Goal: Information Seeking & Learning: Learn about a topic

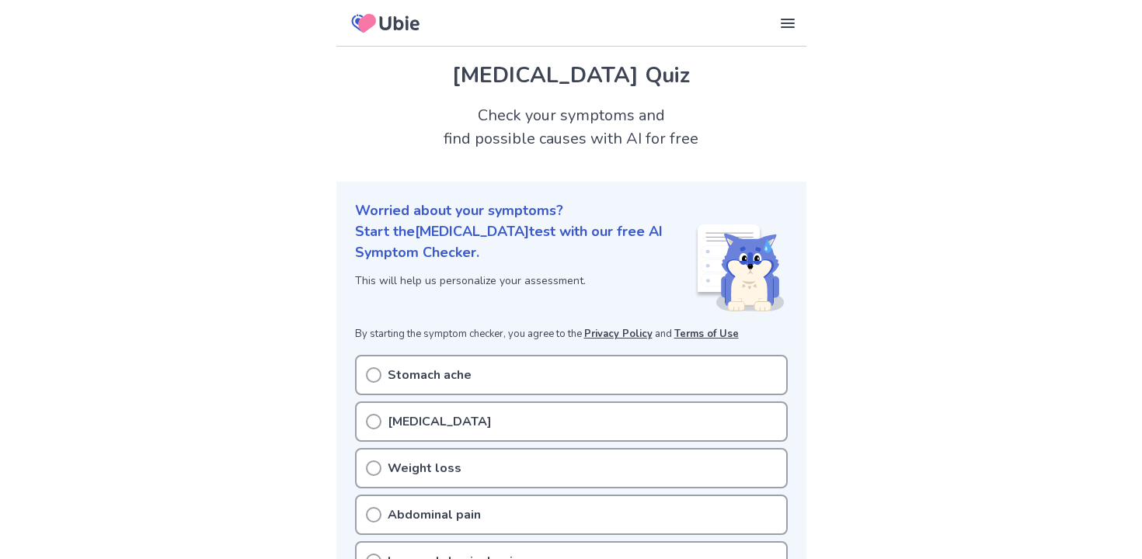
click at [554, 366] on div "Stomach ache" at bounding box center [571, 375] width 433 height 40
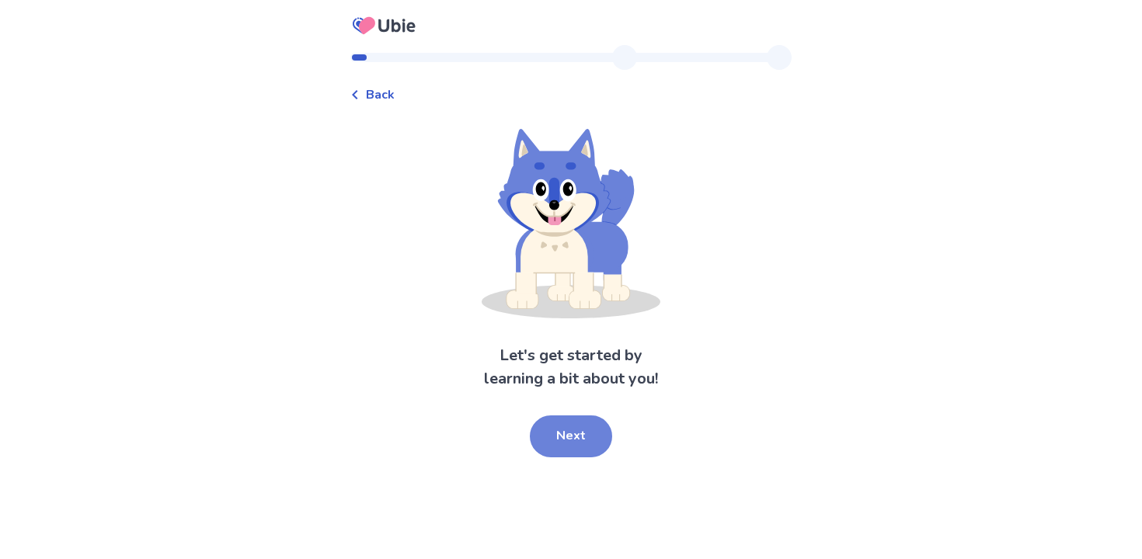
click at [568, 432] on button "Next" at bounding box center [571, 437] width 82 height 42
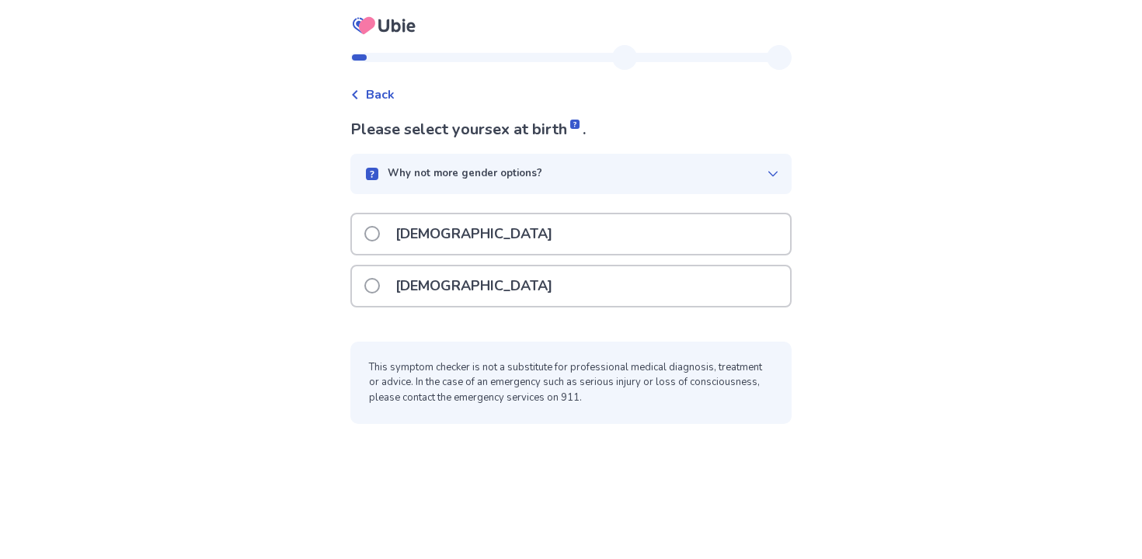
click at [591, 287] on div "[DEMOGRAPHIC_DATA]" at bounding box center [571, 287] width 438 height 40
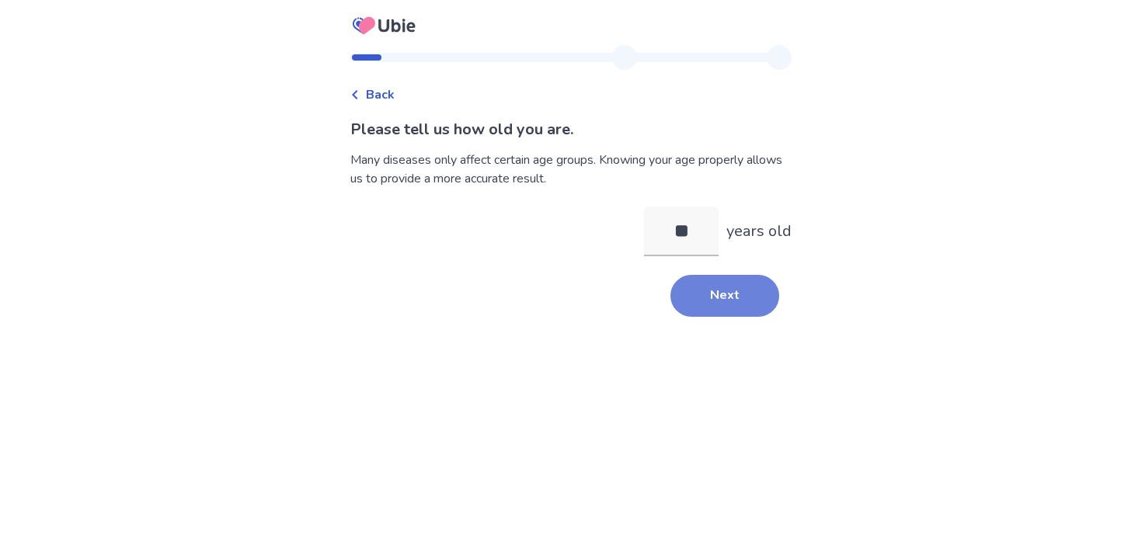
type input "**"
click at [688, 297] on button "Next" at bounding box center [725, 296] width 109 height 42
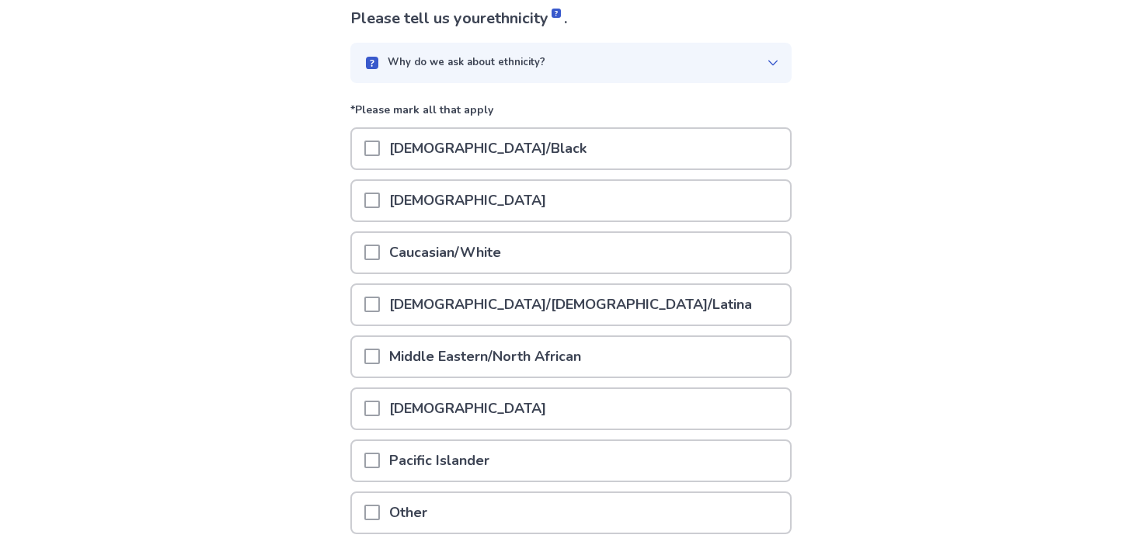
scroll to position [112, 0]
click at [658, 157] on div "African American/Black" at bounding box center [571, 148] width 438 height 40
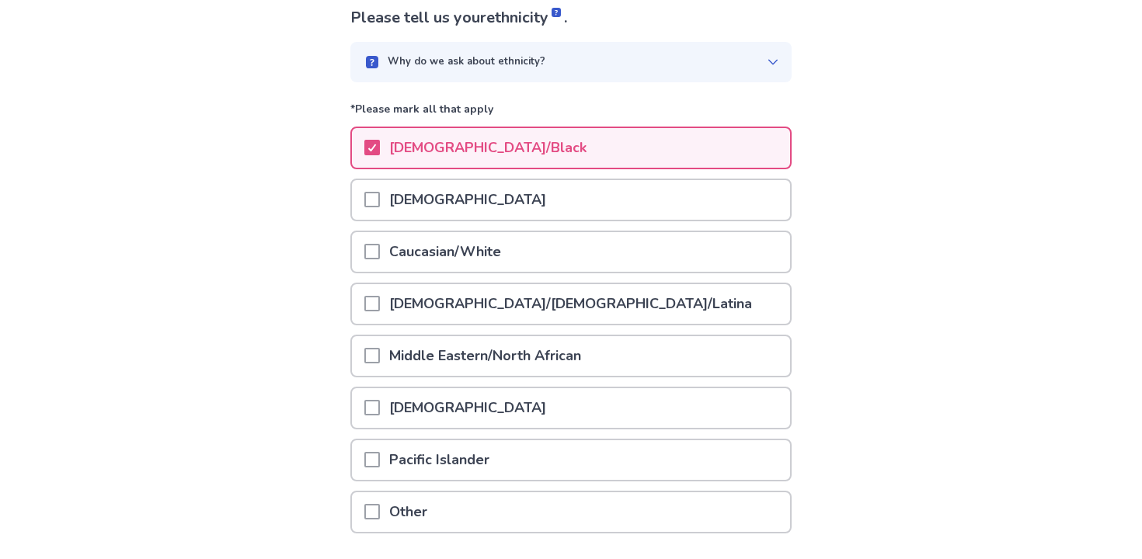
click at [608, 267] on div "Caucasian/White" at bounding box center [571, 252] width 438 height 40
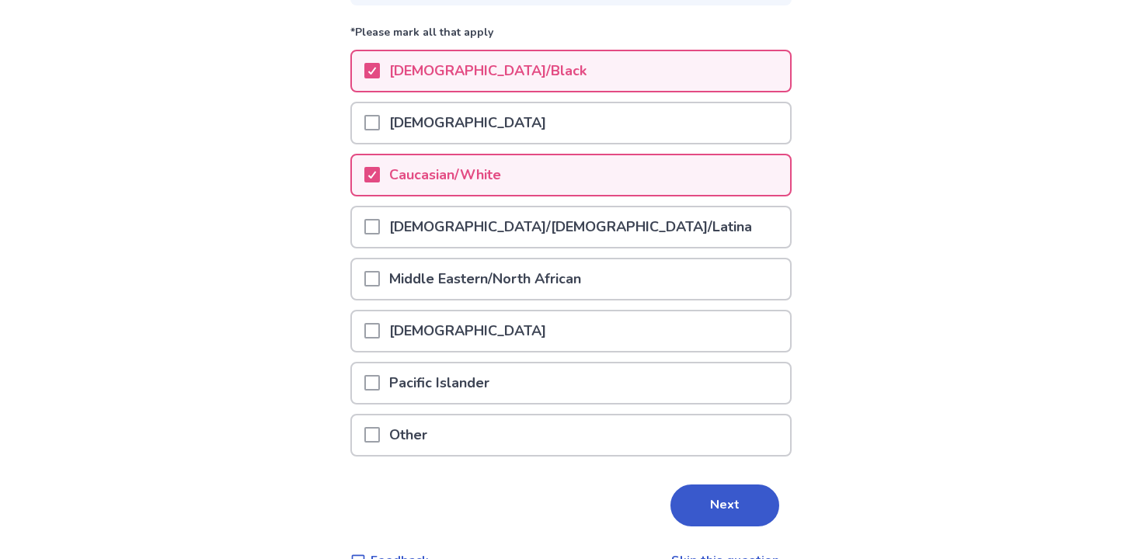
scroll to position [224, 0]
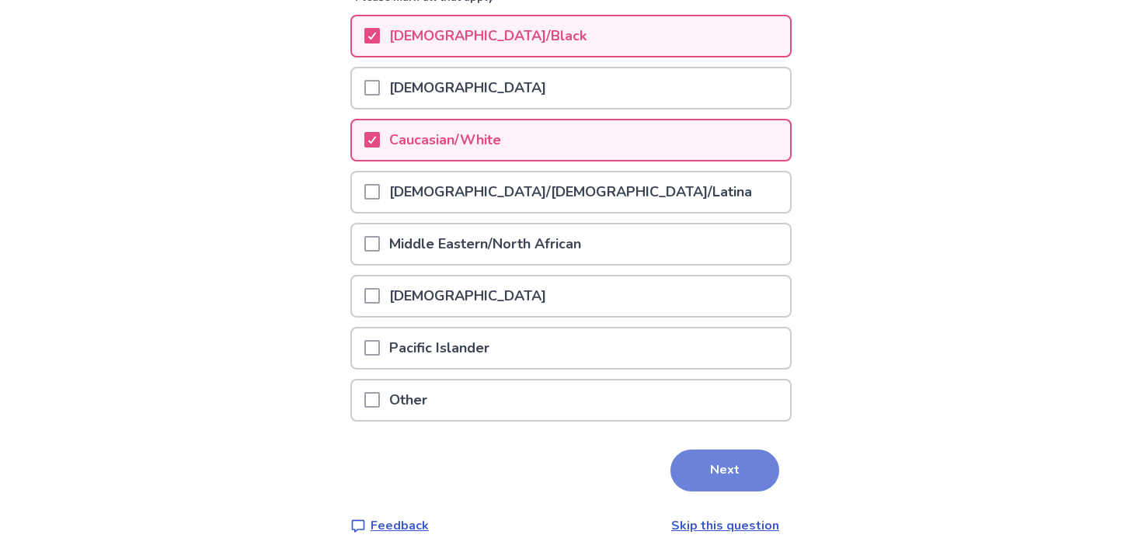
click at [716, 483] on button "Next" at bounding box center [725, 471] width 109 height 42
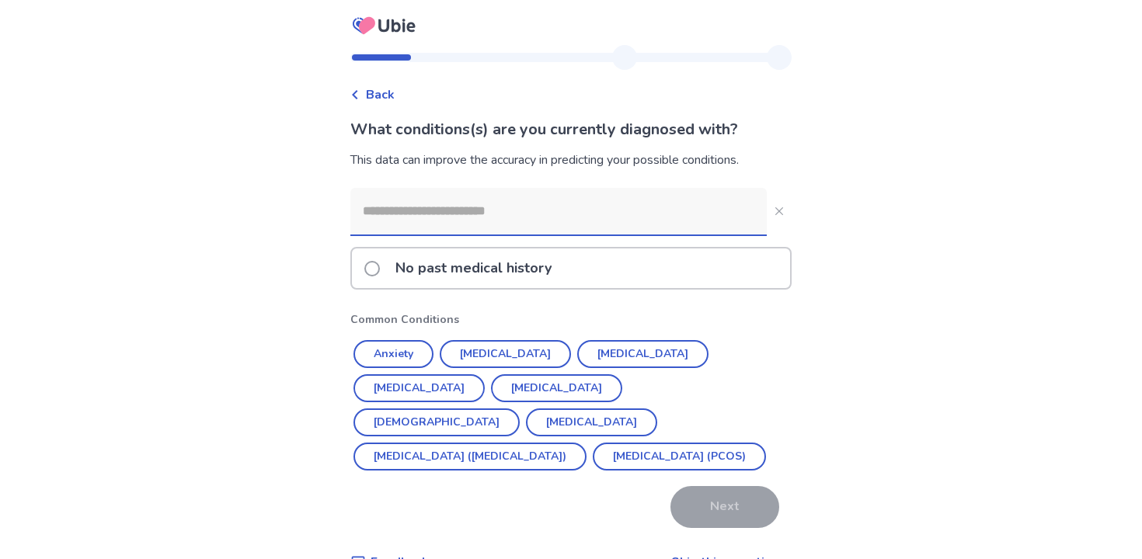
click at [624, 270] on div "No past medical history" at bounding box center [571, 269] width 438 height 40
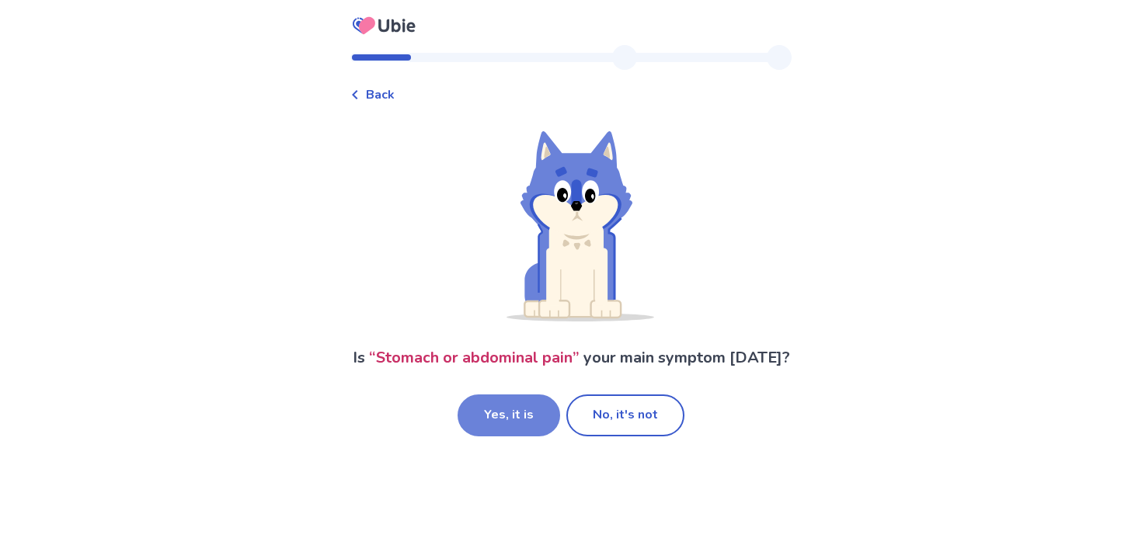
click at [531, 437] on button "Yes, it is" at bounding box center [509, 416] width 103 height 42
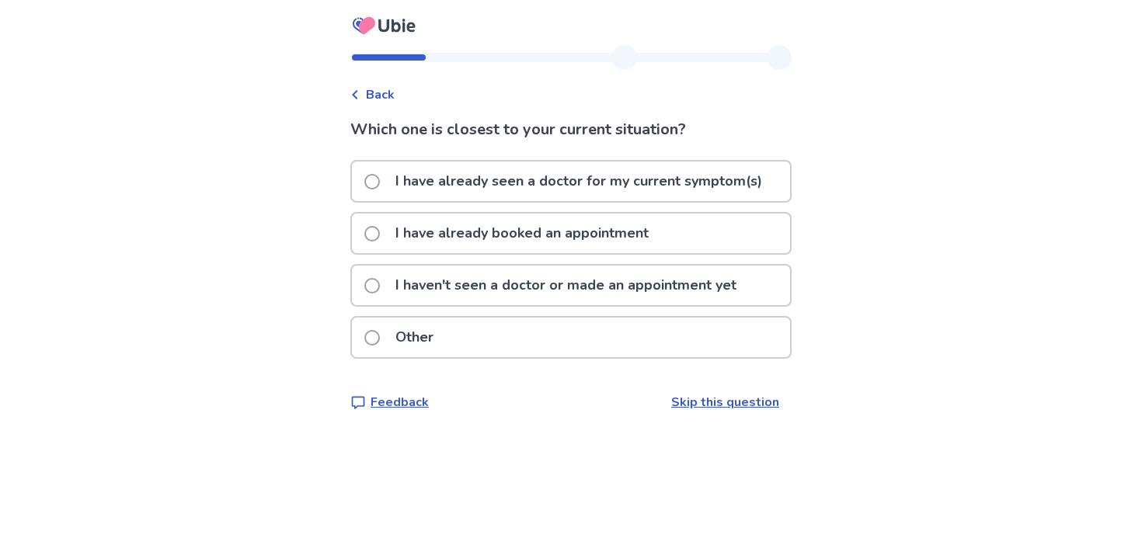
click at [531, 284] on p "I haven't seen a doctor or made an appointment yet" at bounding box center [566, 286] width 360 height 40
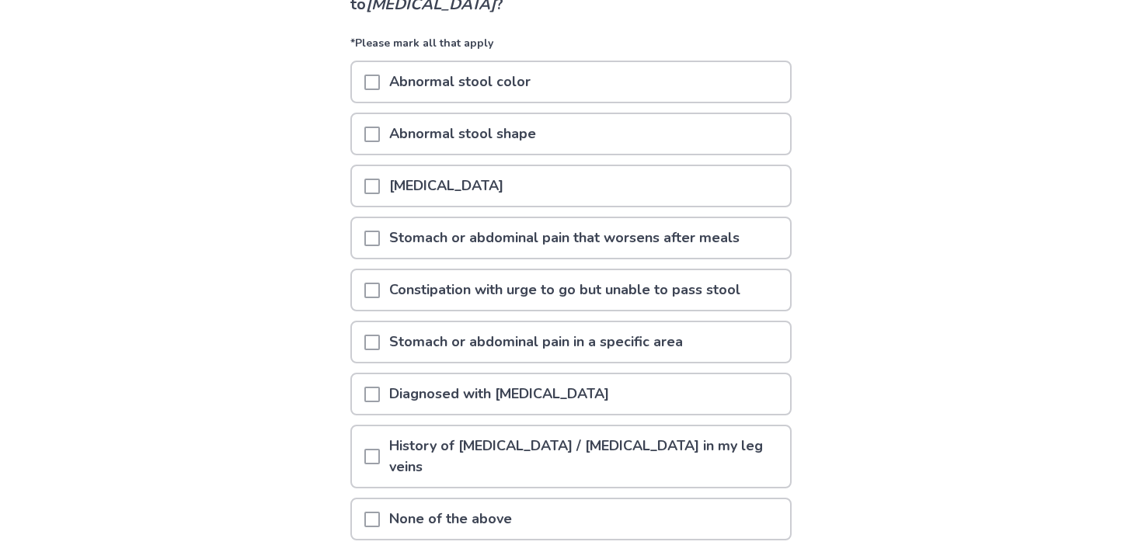
scroll to position [155, 0]
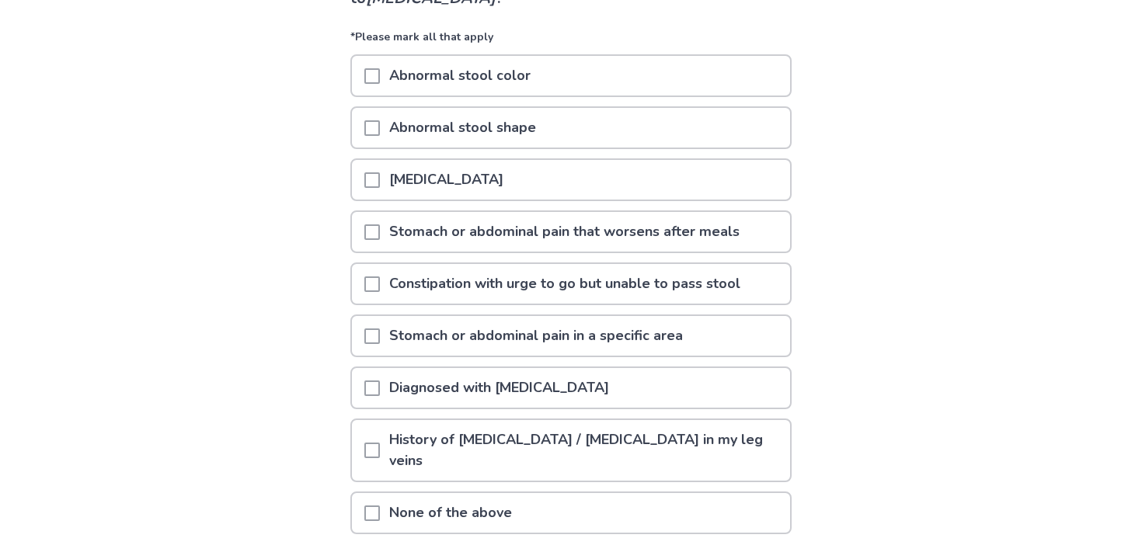
click at [380, 237] on span at bounding box center [372, 233] width 16 height 16
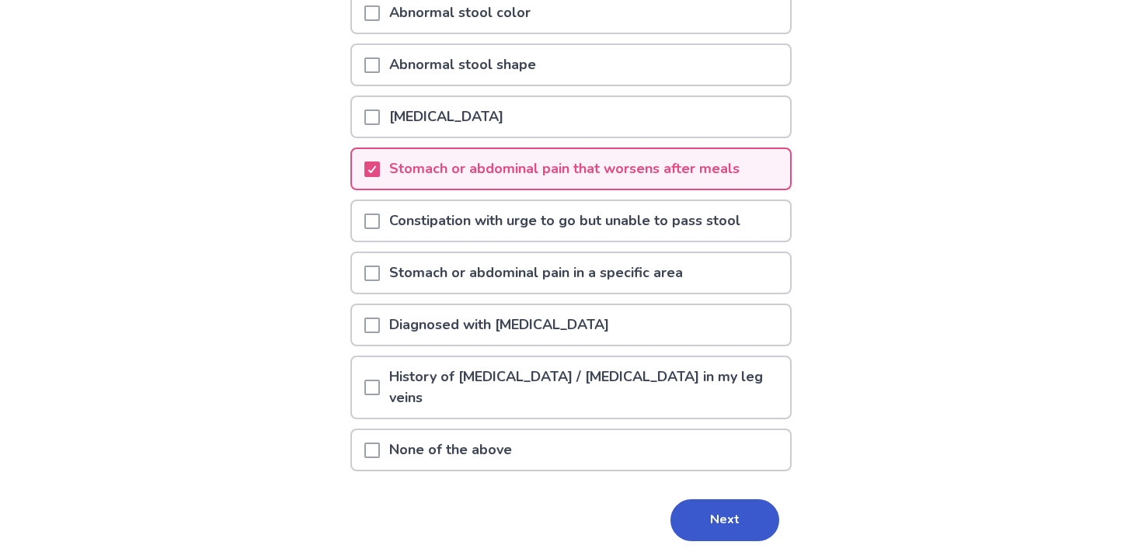
scroll to position [218, 0]
click at [380, 280] on div at bounding box center [372, 273] width 16 height 40
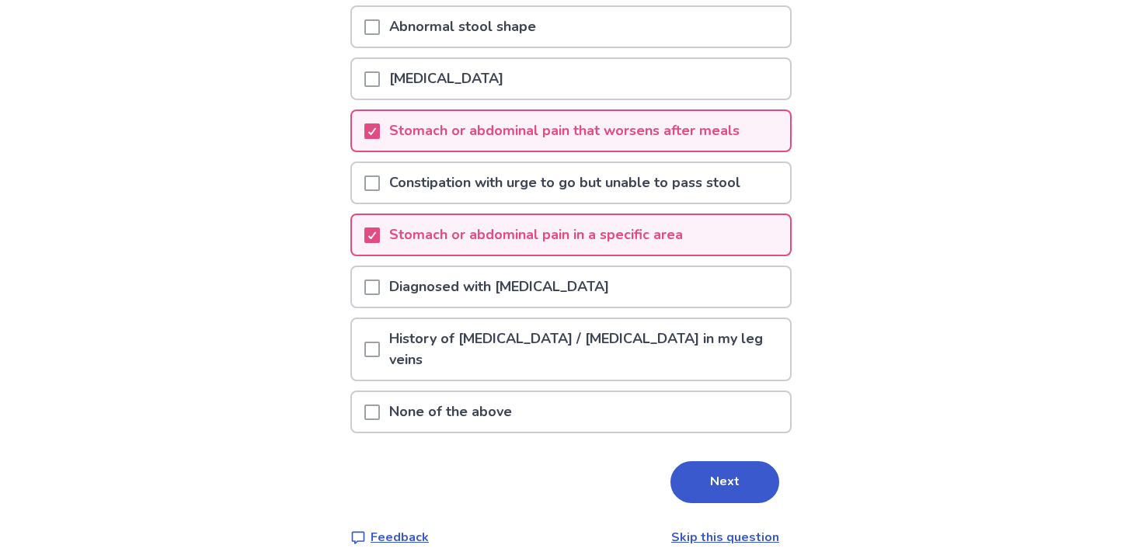
scroll to position [268, 0]
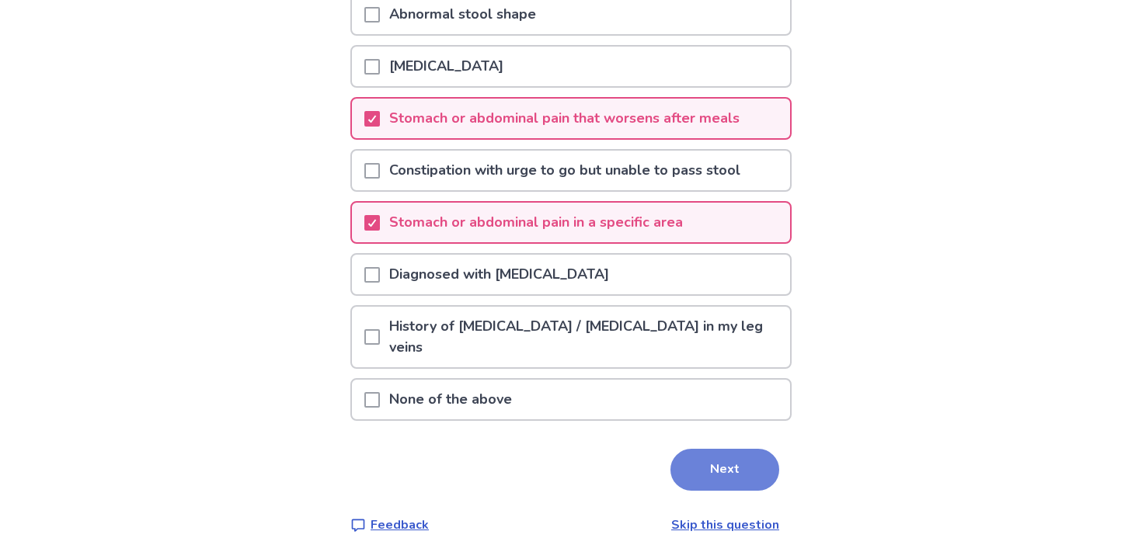
click at [727, 477] on button "Next" at bounding box center [725, 470] width 109 height 42
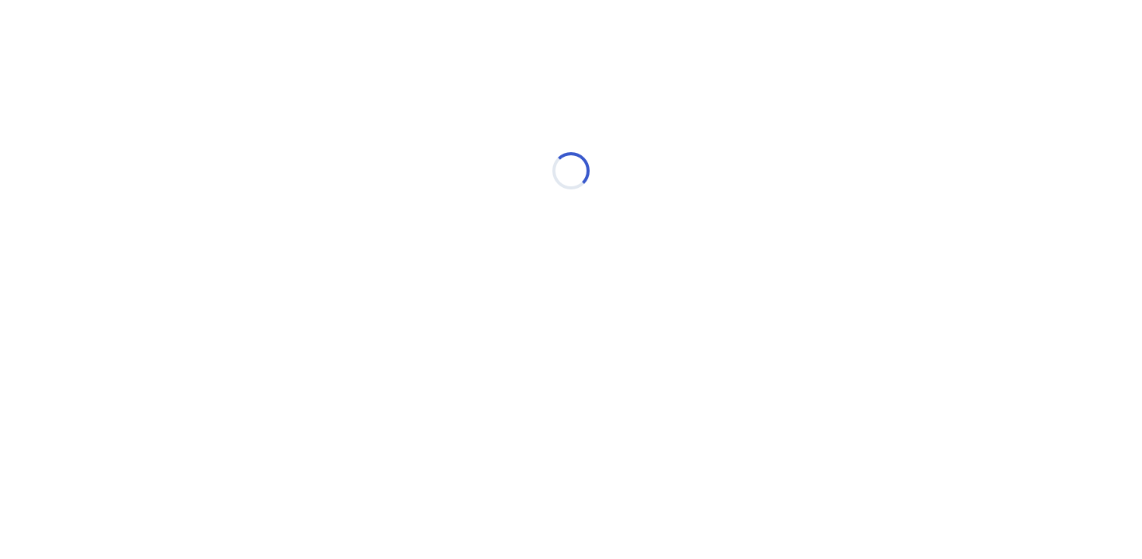
scroll to position [0, 0]
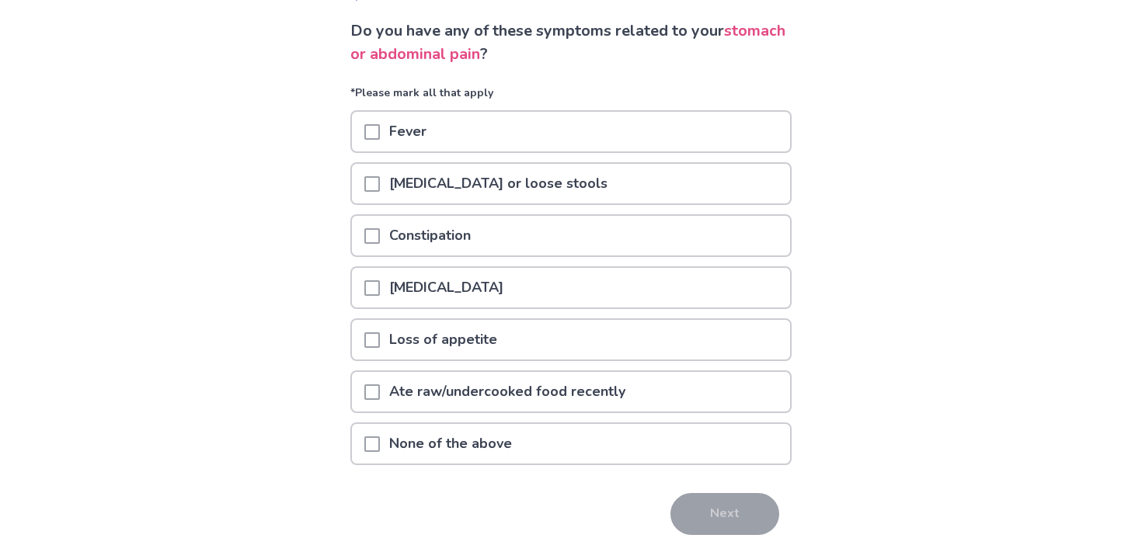
scroll to position [106, 0]
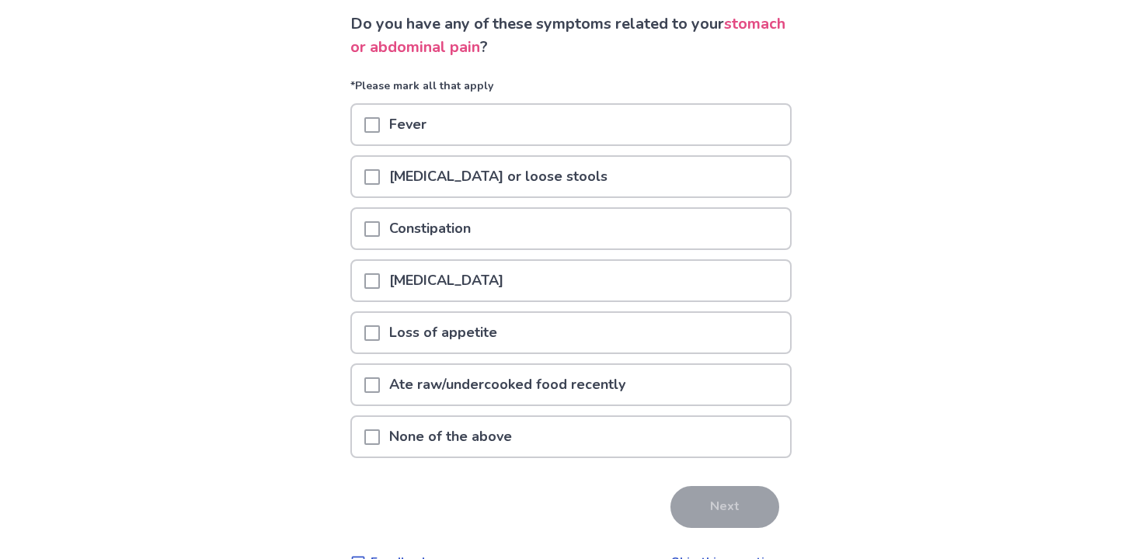
click at [625, 339] on div "Loss of appetite" at bounding box center [571, 333] width 438 height 40
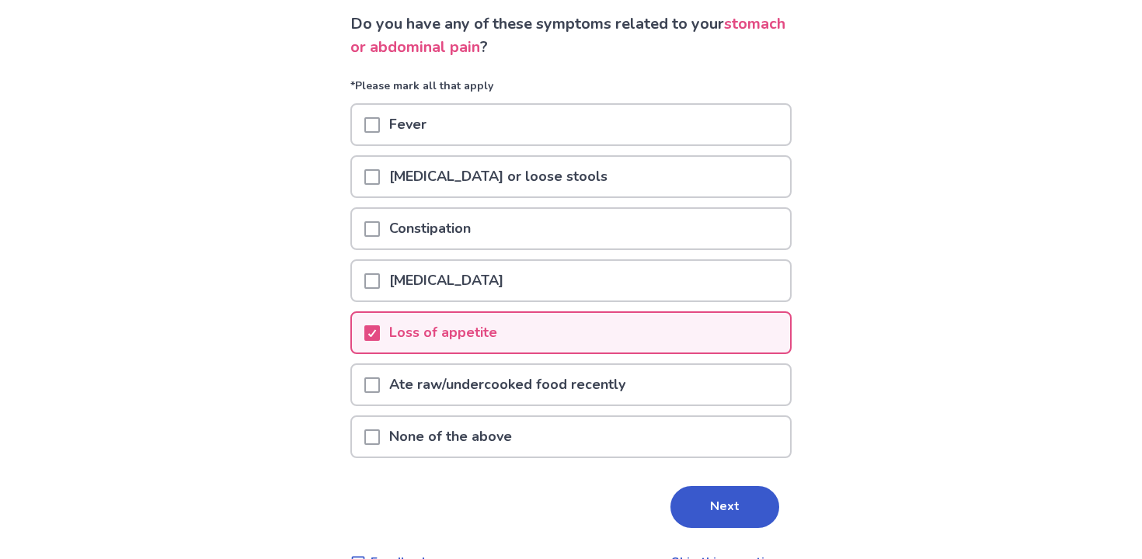
click at [630, 343] on div "Loss of appetite" at bounding box center [571, 333] width 438 height 40
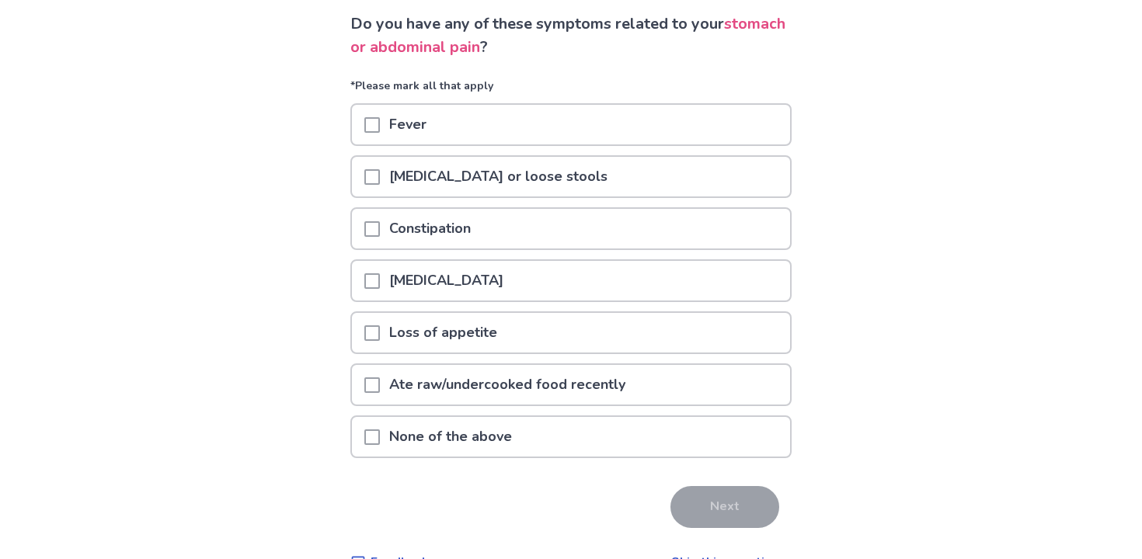
click at [620, 430] on div "None of the above" at bounding box center [571, 437] width 438 height 40
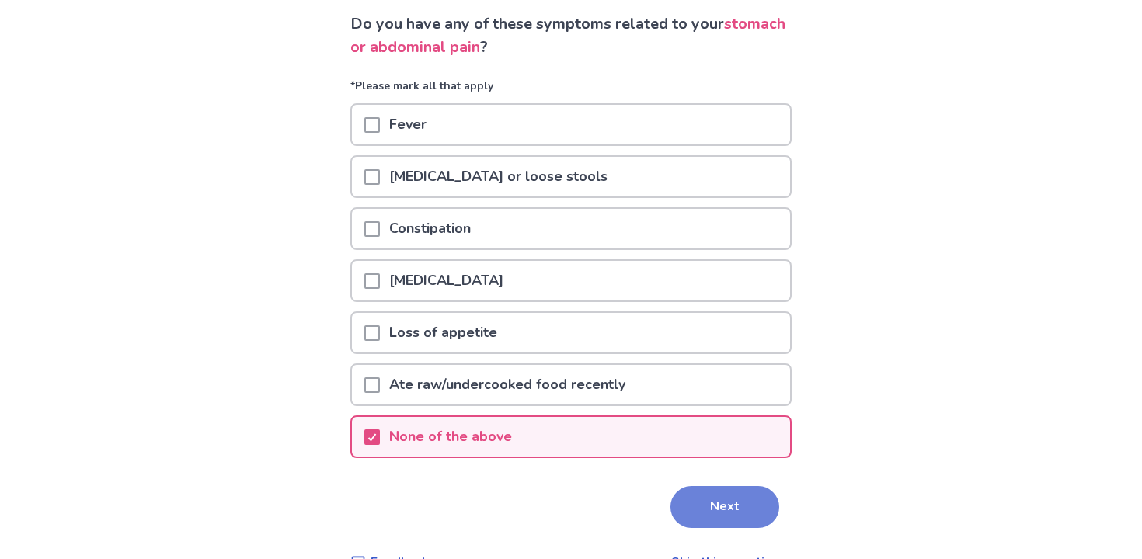
click at [708, 515] on button "Next" at bounding box center [725, 507] width 109 height 42
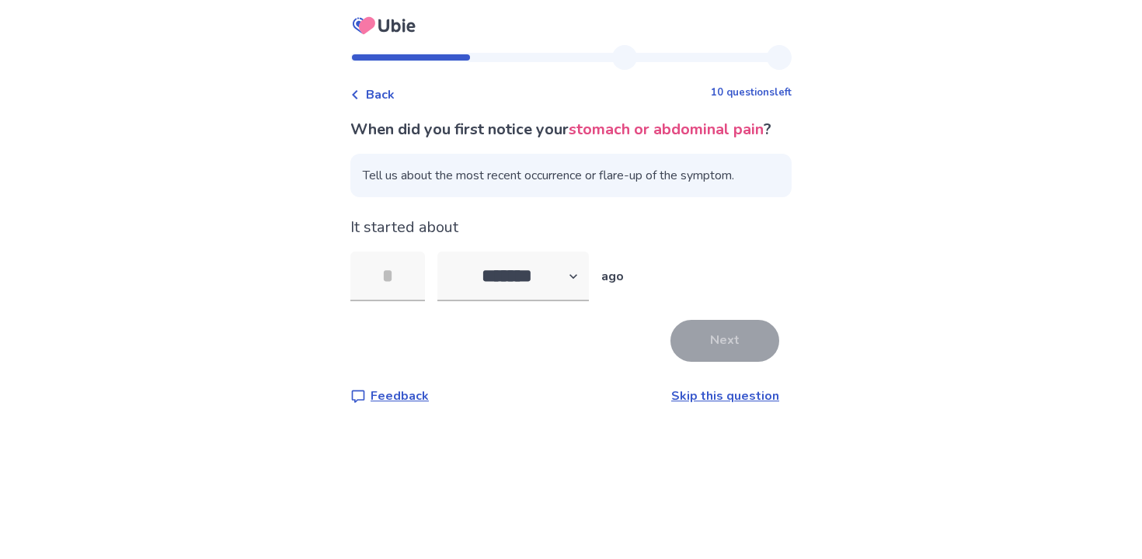
click at [608, 197] on span "Tell us about the most recent occurrence or flare-up of the symptom." at bounding box center [570, 176] width 441 height 44
click at [395, 301] on input "tel" at bounding box center [387, 277] width 75 height 50
click at [556, 298] on select "******* ****** ******* ******** *******" at bounding box center [513, 277] width 152 height 50
select select "*"
click at [419, 301] on input "tel" at bounding box center [387, 277] width 75 height 50
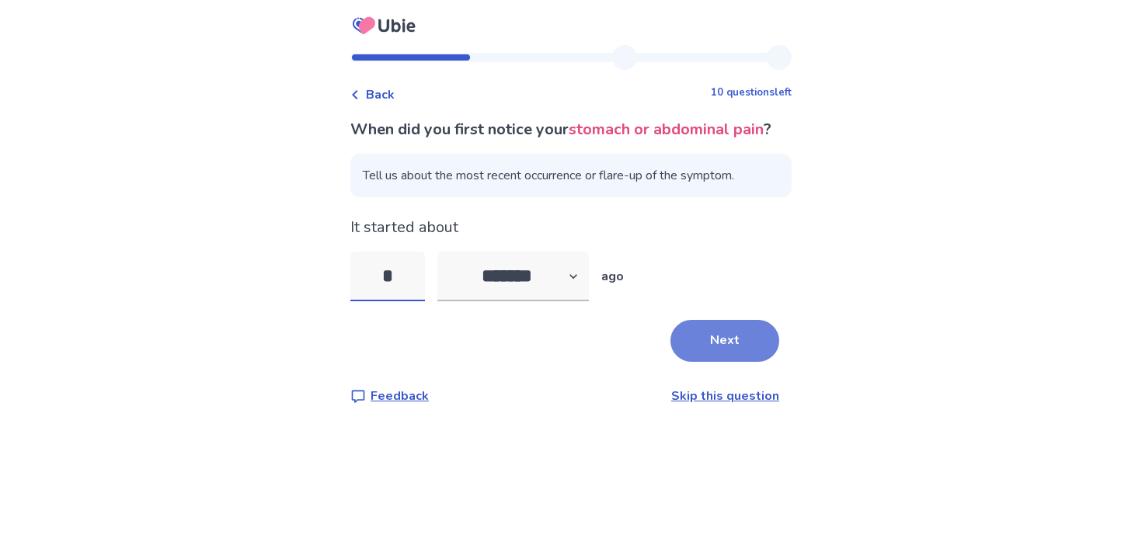
type input "*"
click at [714, 362] on button "Next" at bounding box center [725, 341] width 109 height 42
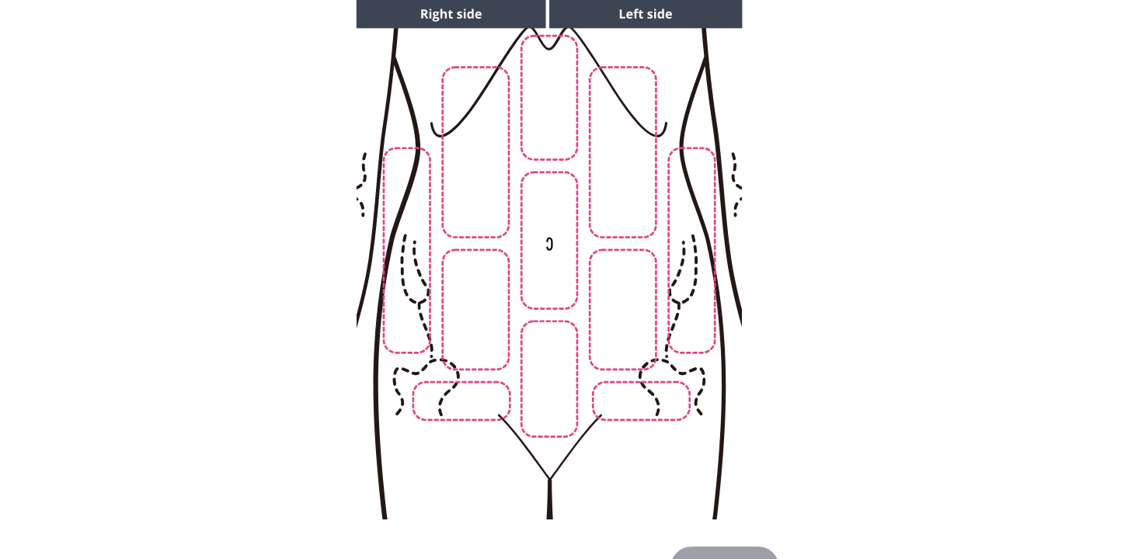
scroll to position [171, 0]
click at [538, 287] on img at bounding box center [549, 258] width 794 height 538
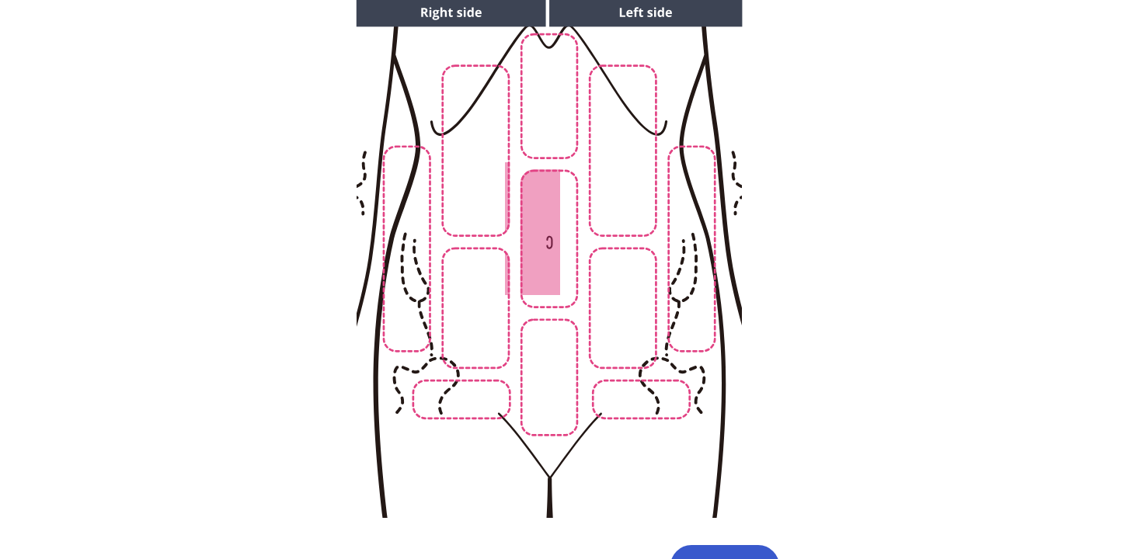
click at [549, 145] on img at bounding box center [549, 258] width 794 height 538
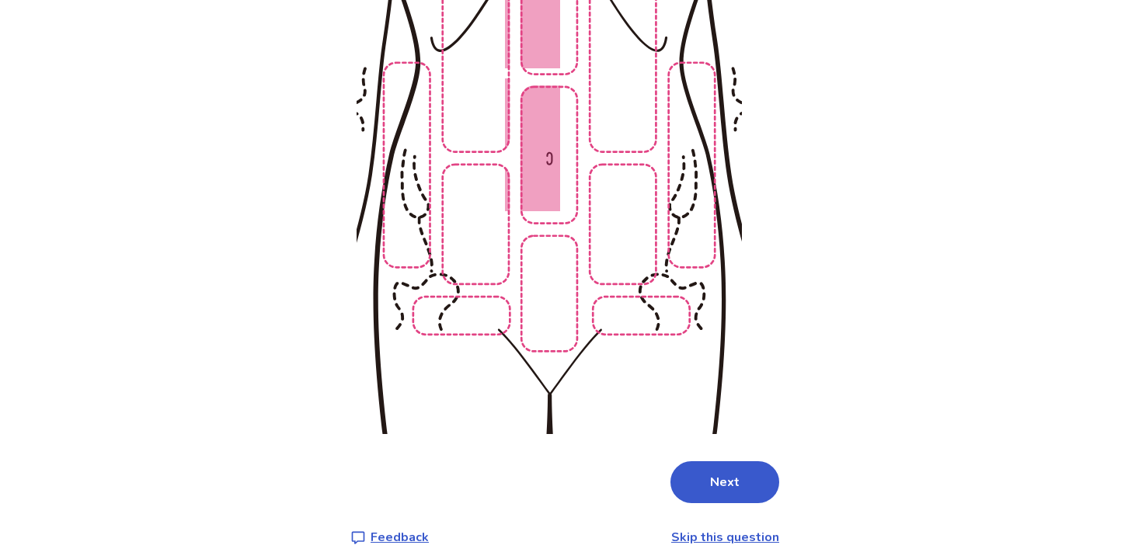
scroll to position [268, 0]
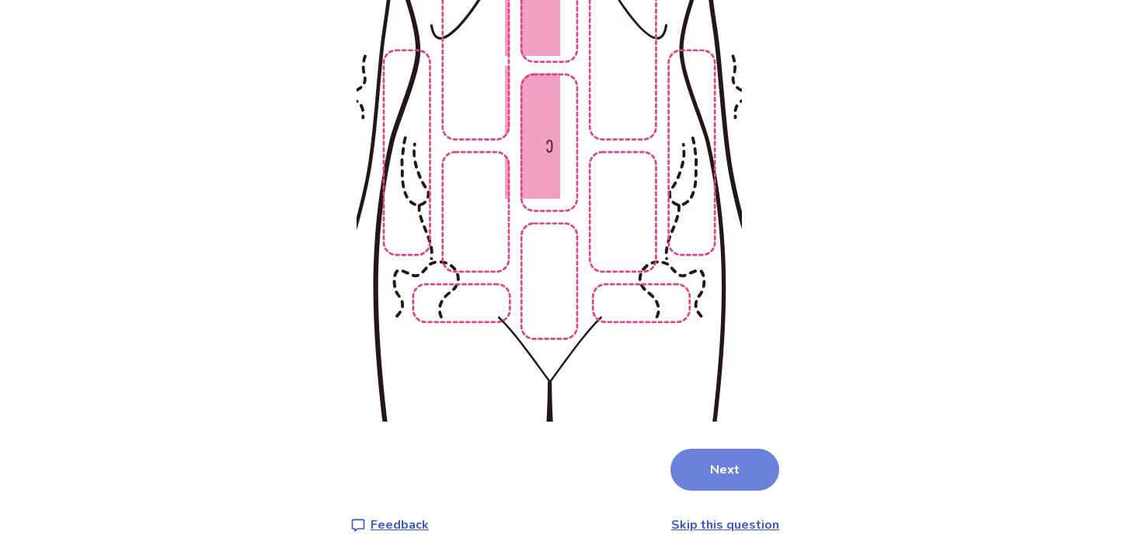
click at [700, 462] on button "Next" at bounding box center [725, 470] width 109 height 42
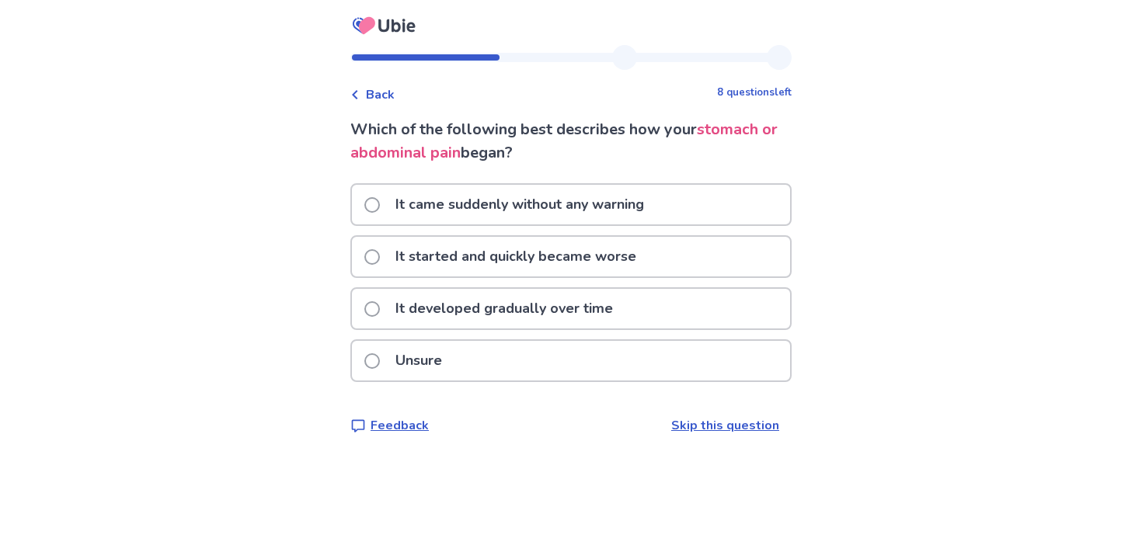
click at [664, 257] on div "It started and quickly became worse" at bounding box center [571, 257] width 438 height 40
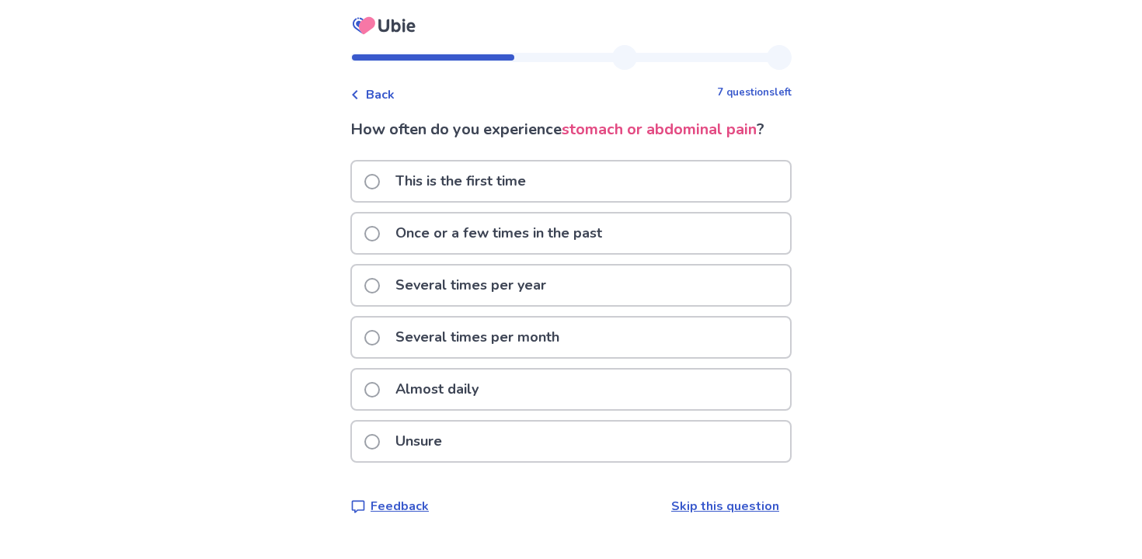
click at [633, 235] on div "Once or a few times in the past" at bounding box center [571, 234] width 438 height 40
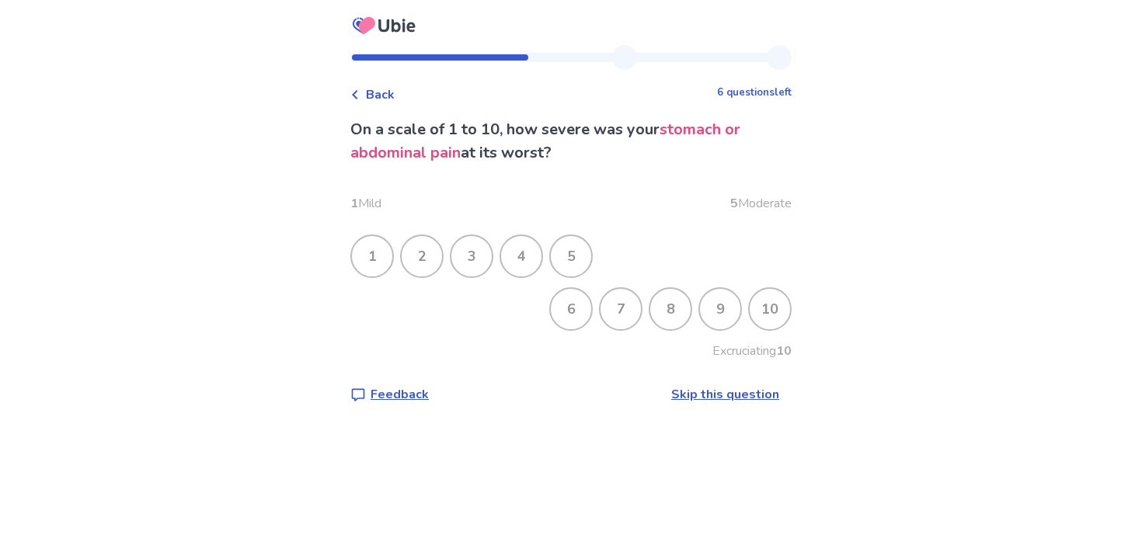
click at [604, 315] on div "7" at bounding box center [621, 309] width 40 height 40
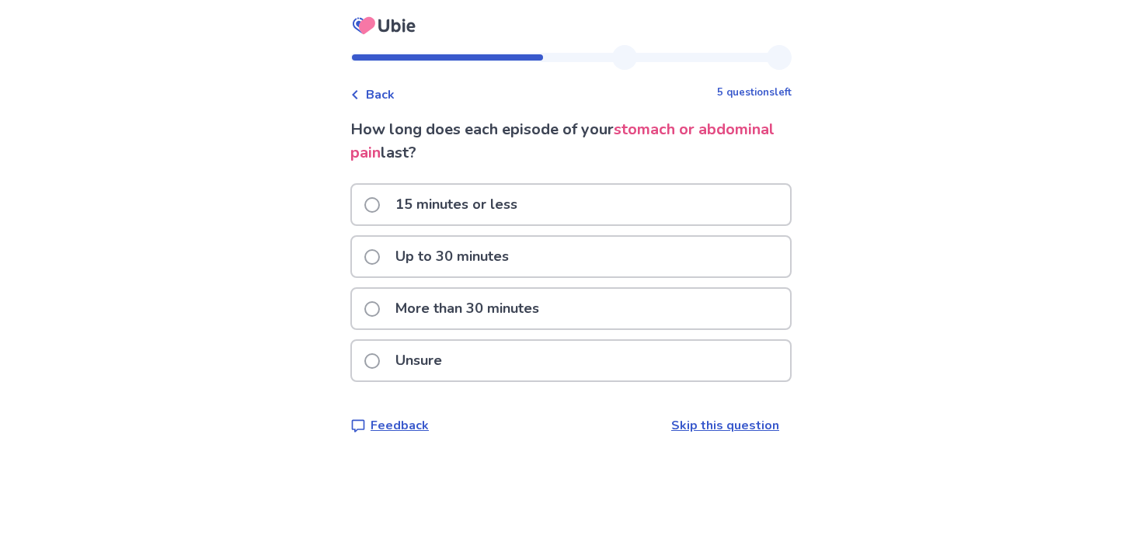
click at [658, 321] on div "More than 30 minutes" at bounding box center [571, 309] width 438 height 40
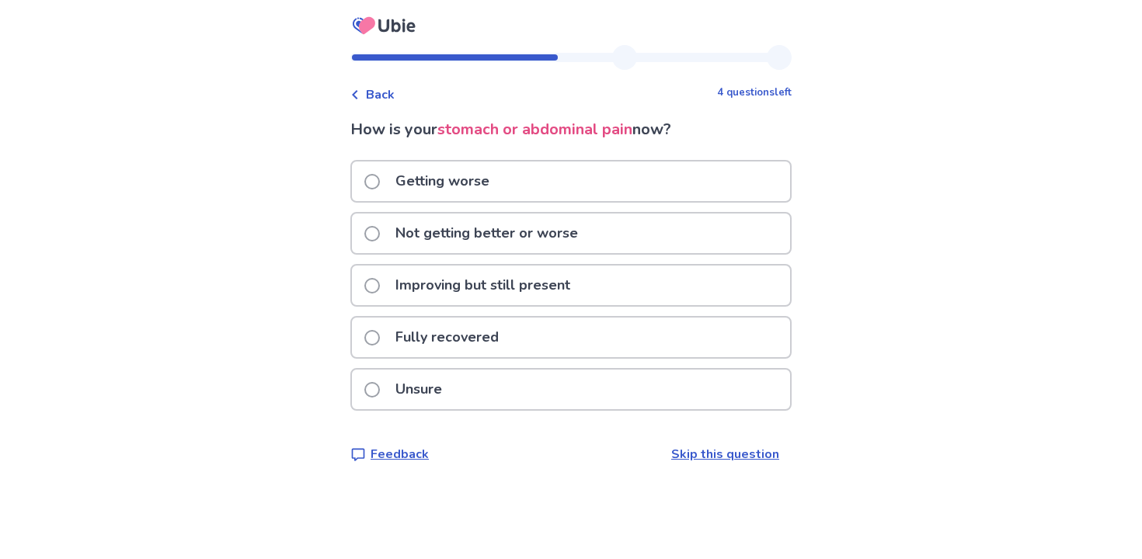
click at [659, 229] on div "Not getting better or worse" at bounding box center [571, 234] width 438 height 40
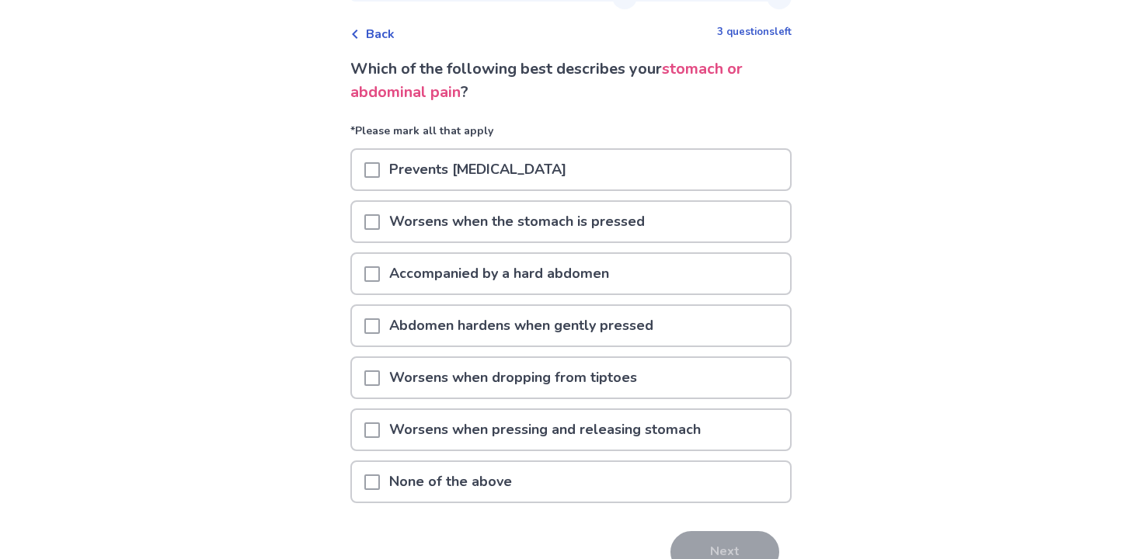
scroll to position [71, 0]
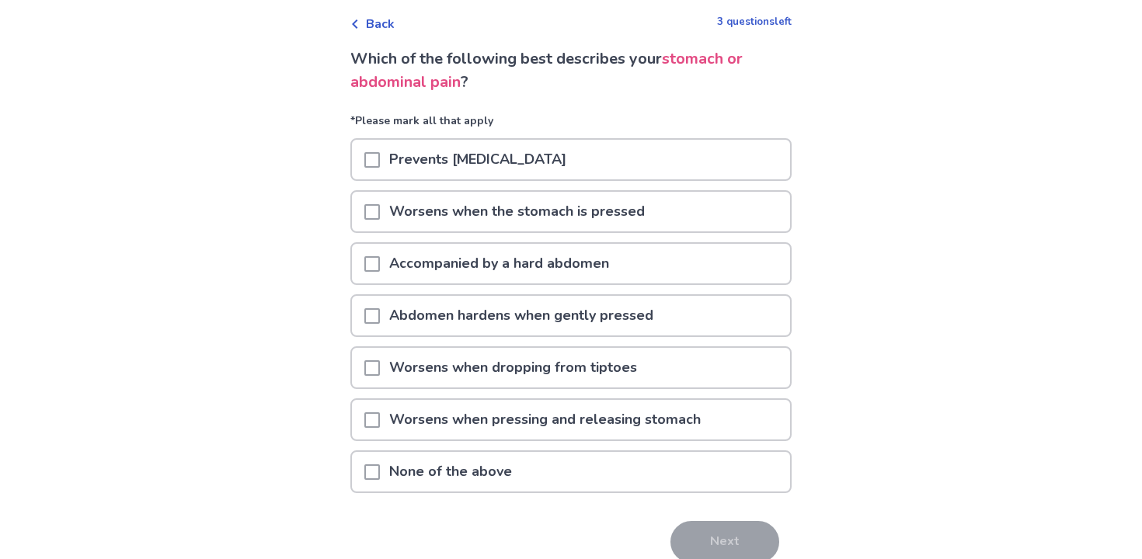
click at [678, 479] on div "None of the above" at bounding box center [571, 472] width 438 height 40
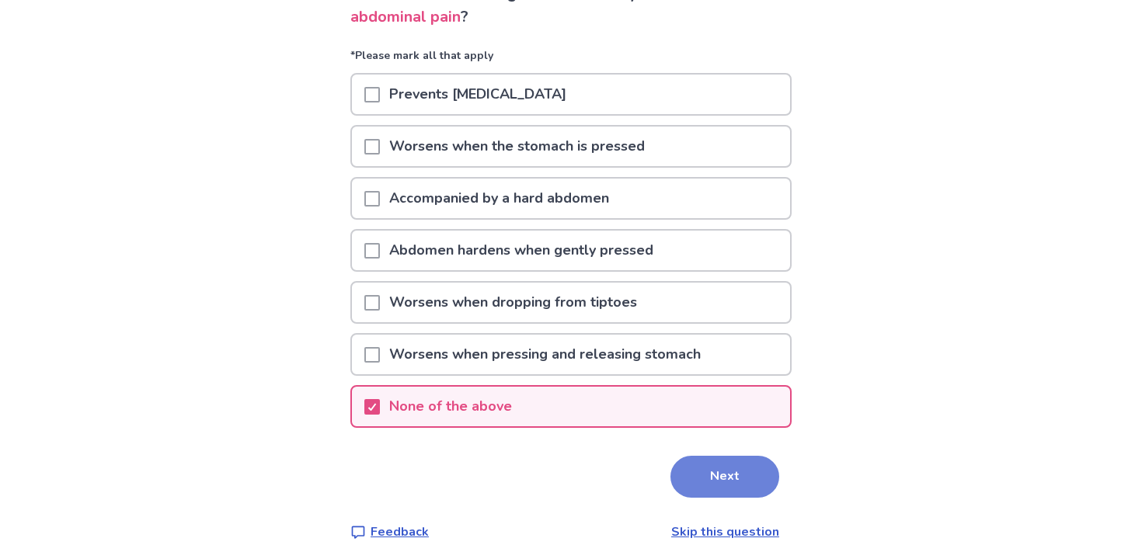
scroll to position [143, 0]
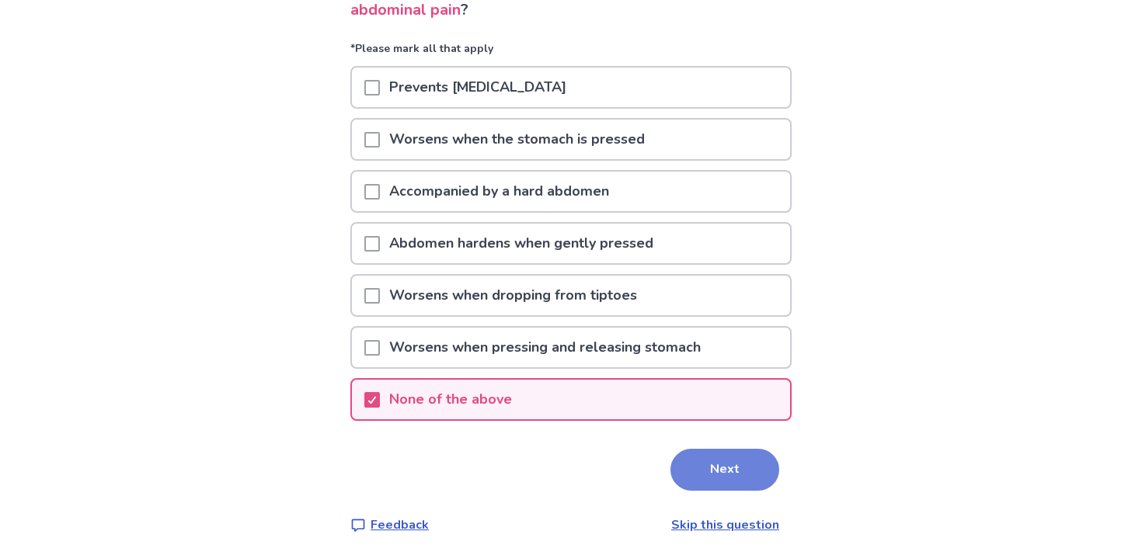
click at [704, 471] on button "Next" at bounding box center [725, 470] width 109 height 42
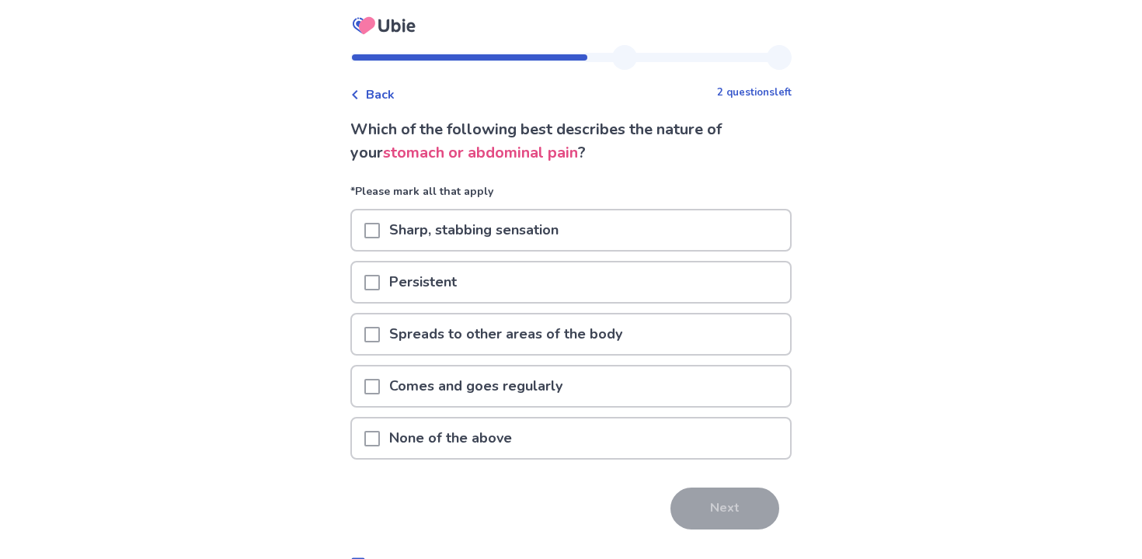
click at [686, 283] on div "Persistent" at bounding box center [571, 283] width 438 height 40
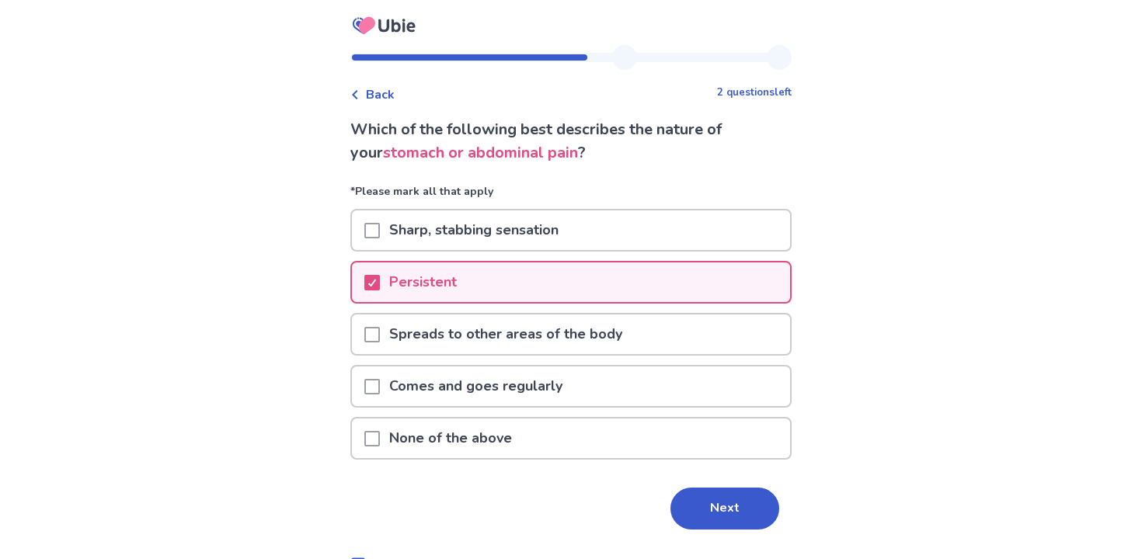
click at [664, 224] on div "Sharp, stabbing sensation" at bounding box center [571, 231] width 438 height 40
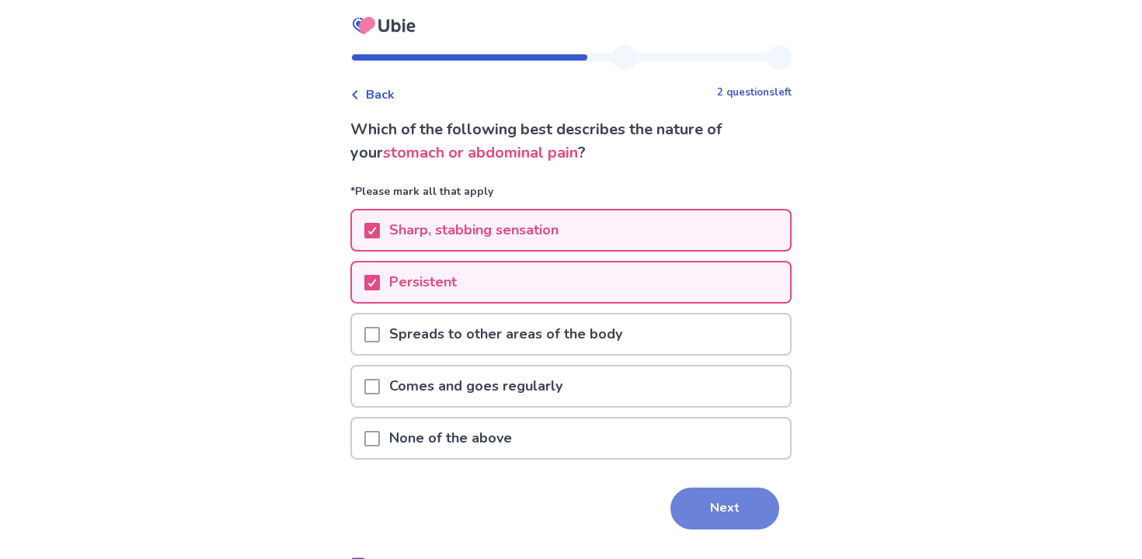
click at [709, 514] on button "Next" at bounding box center [725, 509] width 109 height 42
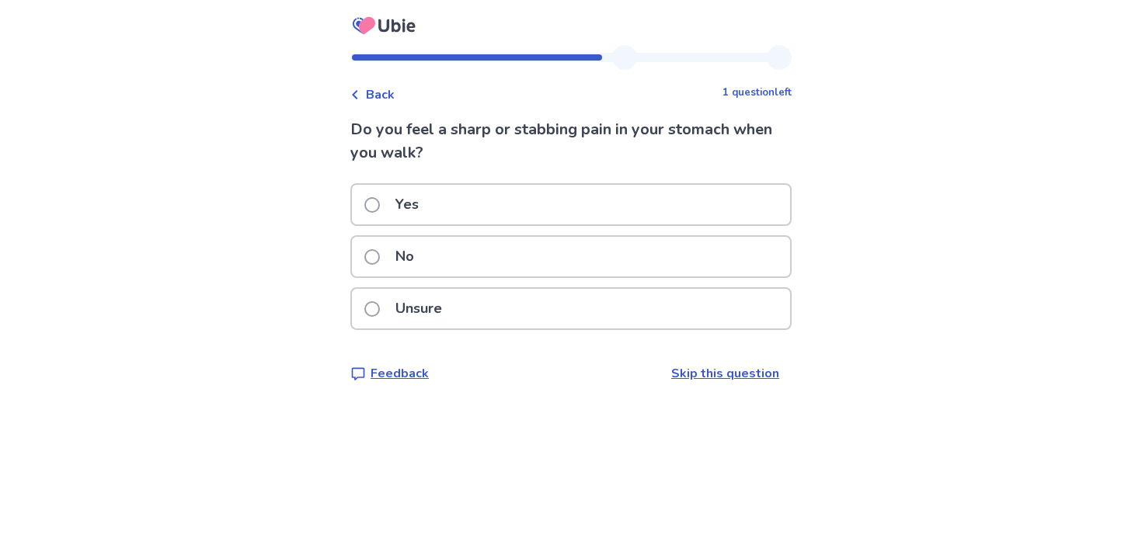
click at [703, 207] on div "Yes" at bounding box center [571, 205] width 438 height 40
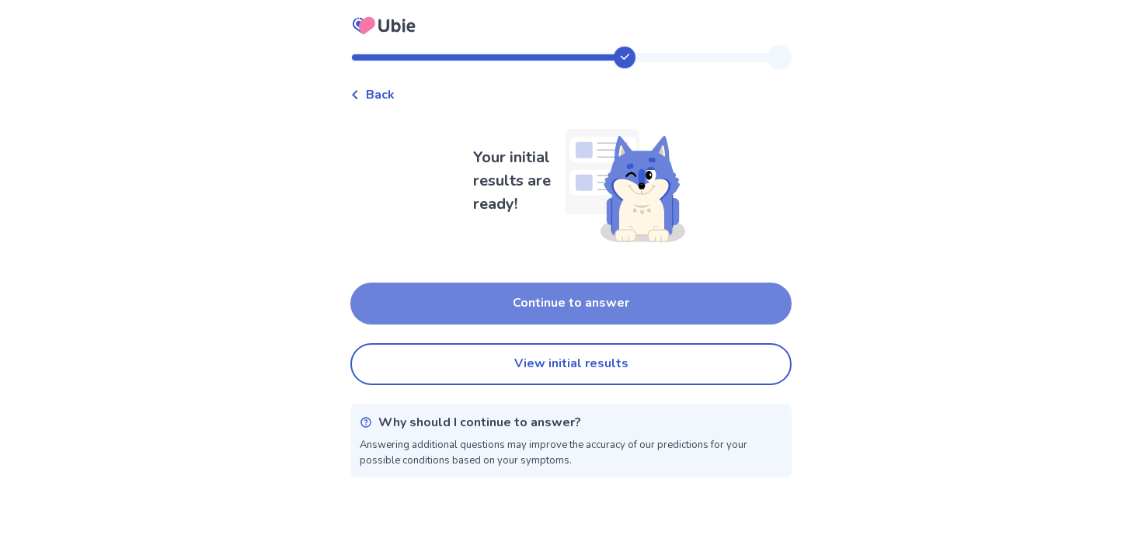
click at [678, 307] on button "Continue to answer" at bounding box center [570, 304] width 441 height 42
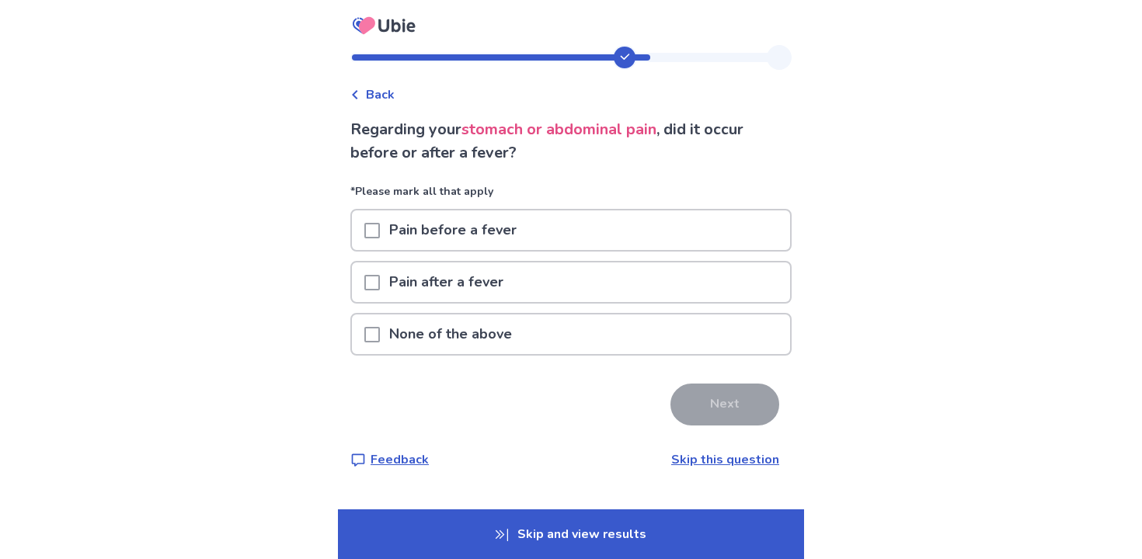
click at [681, 331] on div "None of the above" at bounding box center [571, 335] width 438 height 40
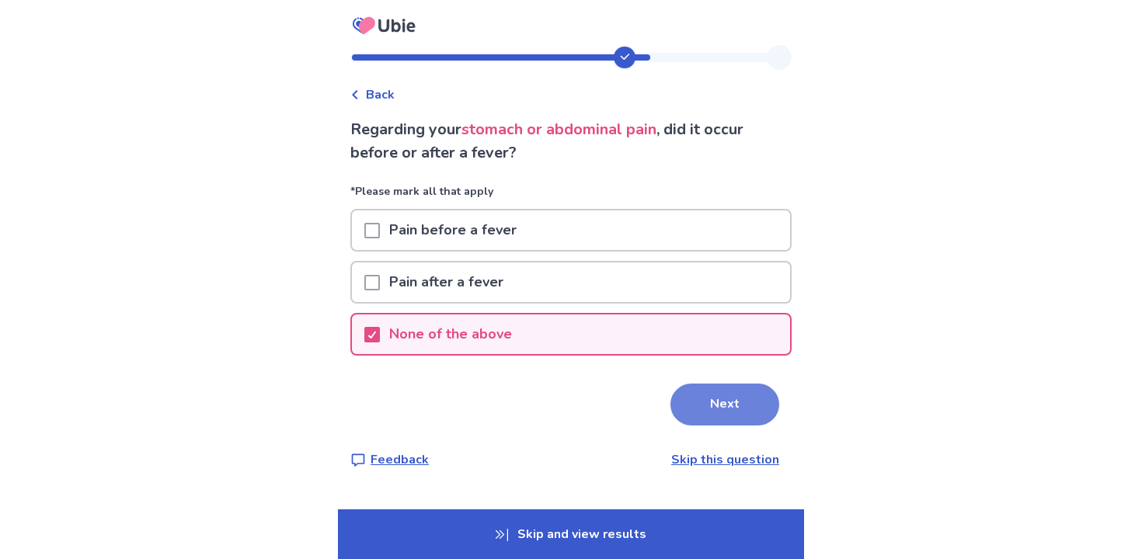
click at [704, 402] on button "Next" at bounding box center [725, 405] width 109 height 42
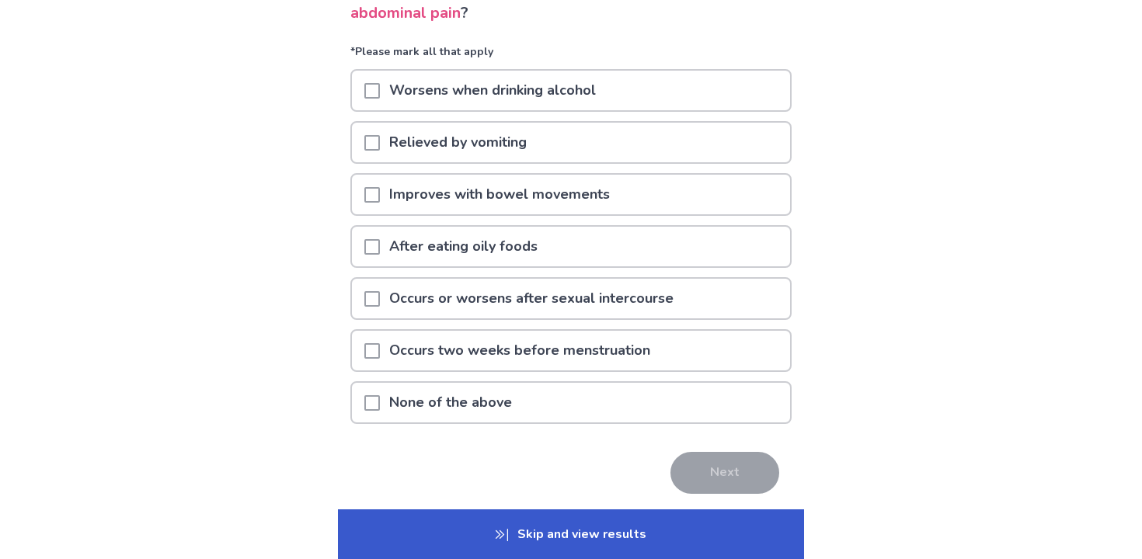
scroll to position [138, 0]
click at [380, 347] on span at bounding box center [372, 353] width 16 height 16
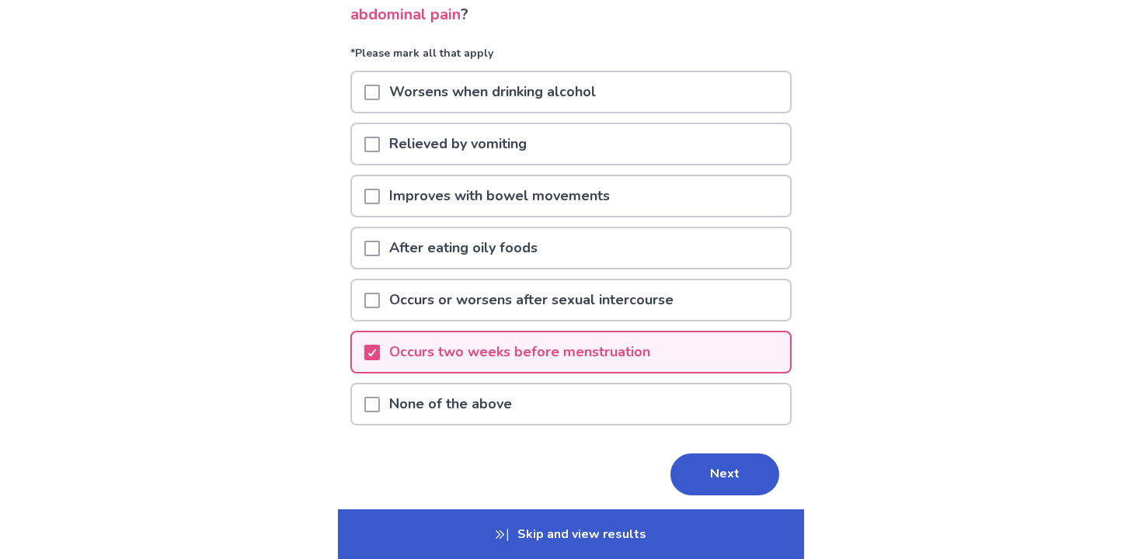
click at [380, 192] on span at bounding box center [372, 197] width 16 height 16
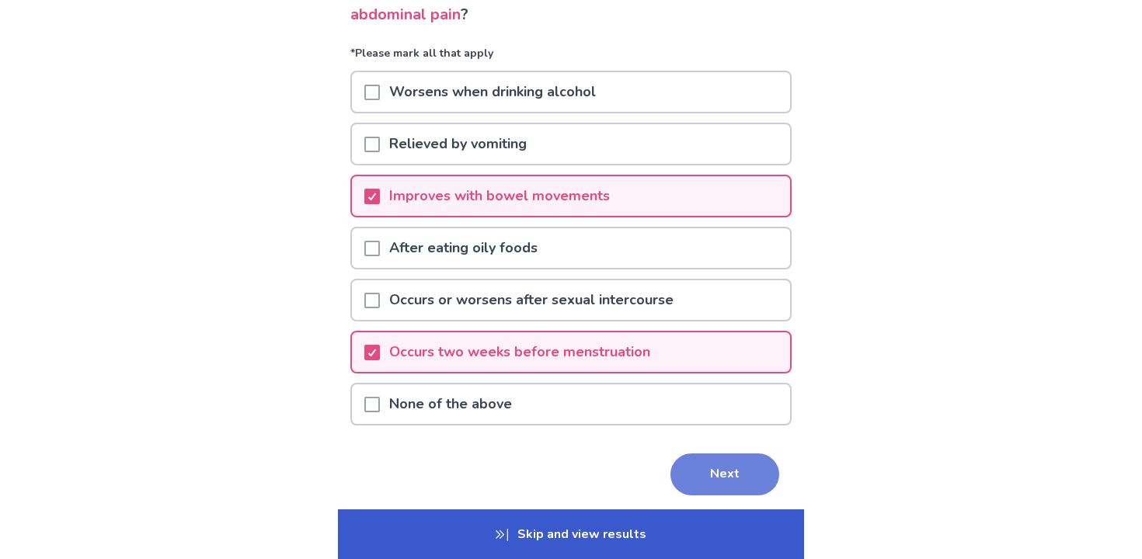
click at [723, 469] on button "Next" at bounding box center [725, 475] width 109 height 42
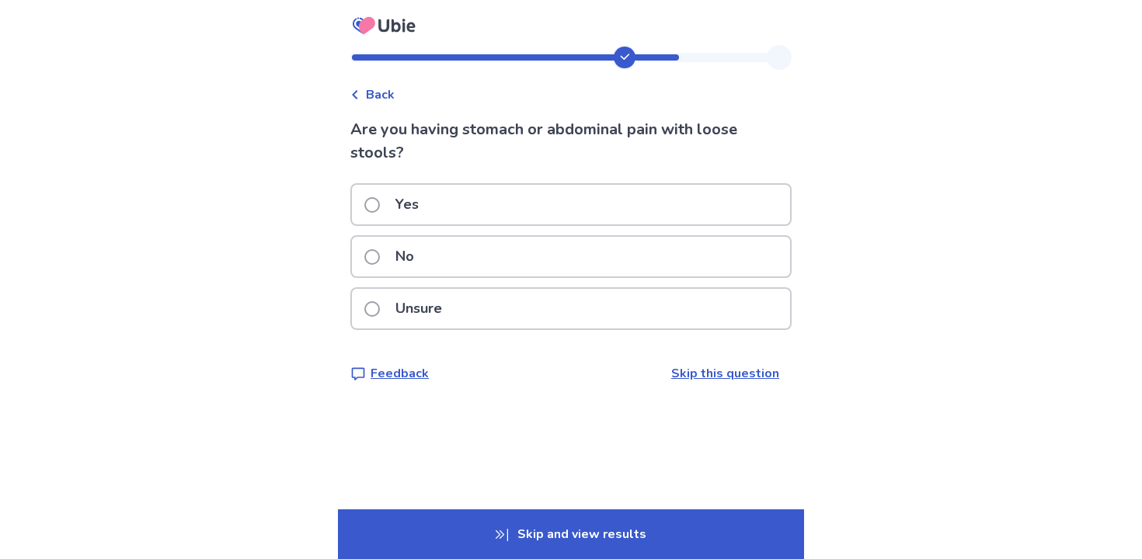
click at [687, 256] on div "No" at bounding box center [571, 257] width 438 height 40
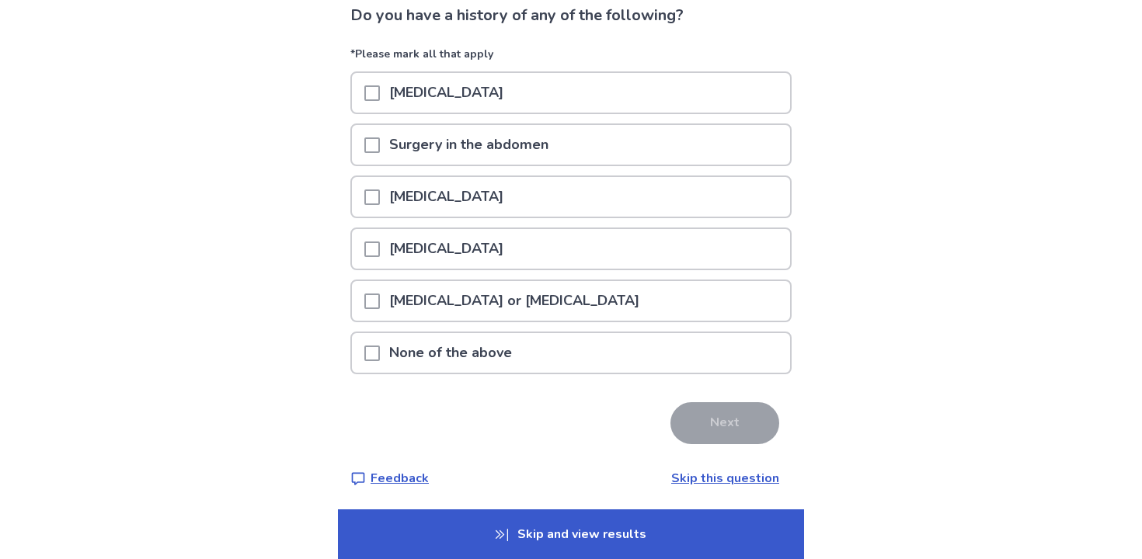
scroll to position [117, 0]
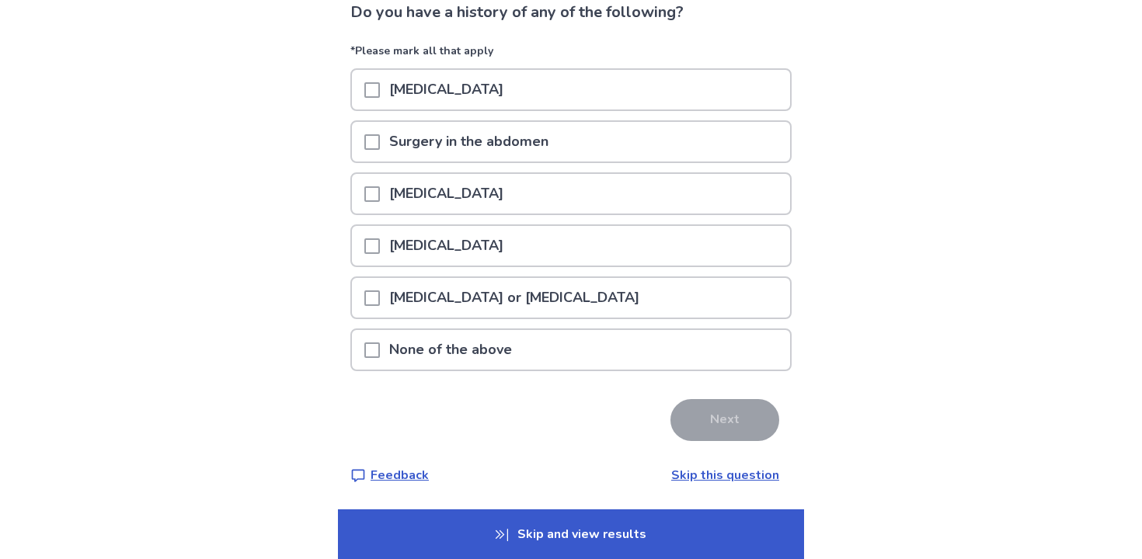
click at [680, 348] on div "None of the above" at bounding box center [571, 350] width 438 height 40
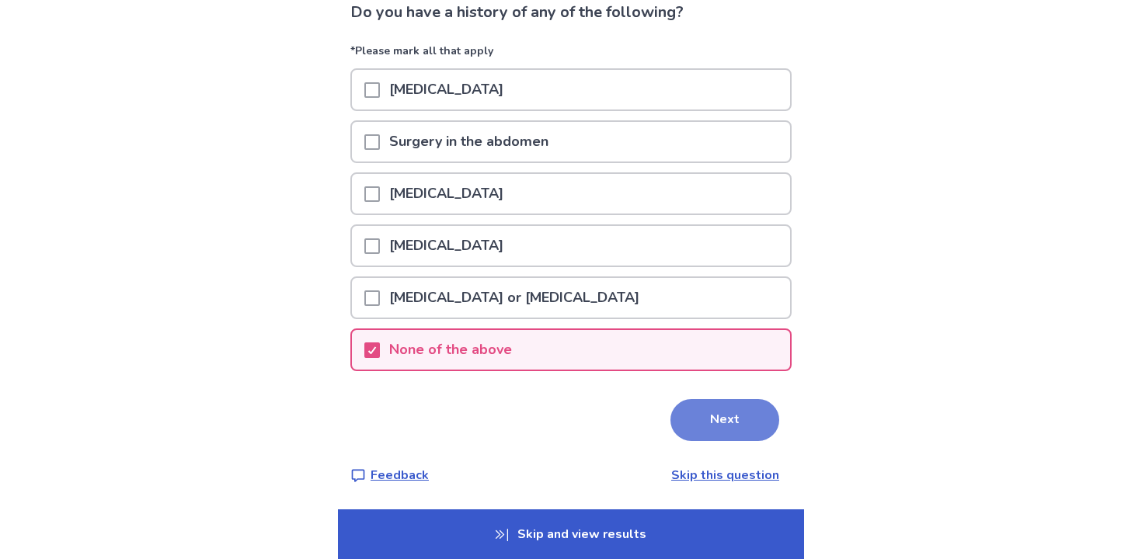
click at [706, 424] on button "Next" at bounding box center [725, 420] width 109 height 42
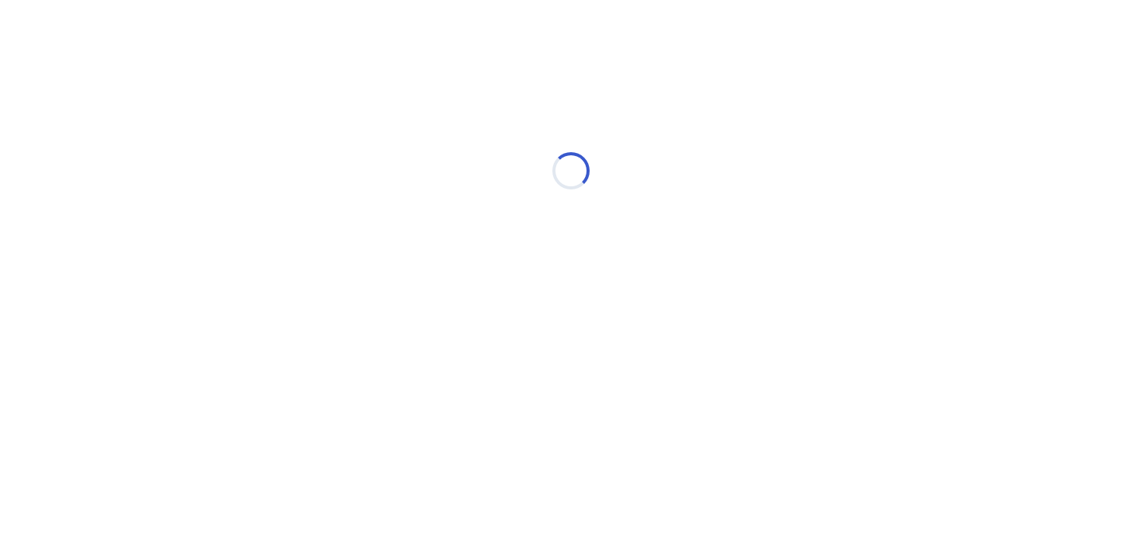
scroll to position [0, 0]
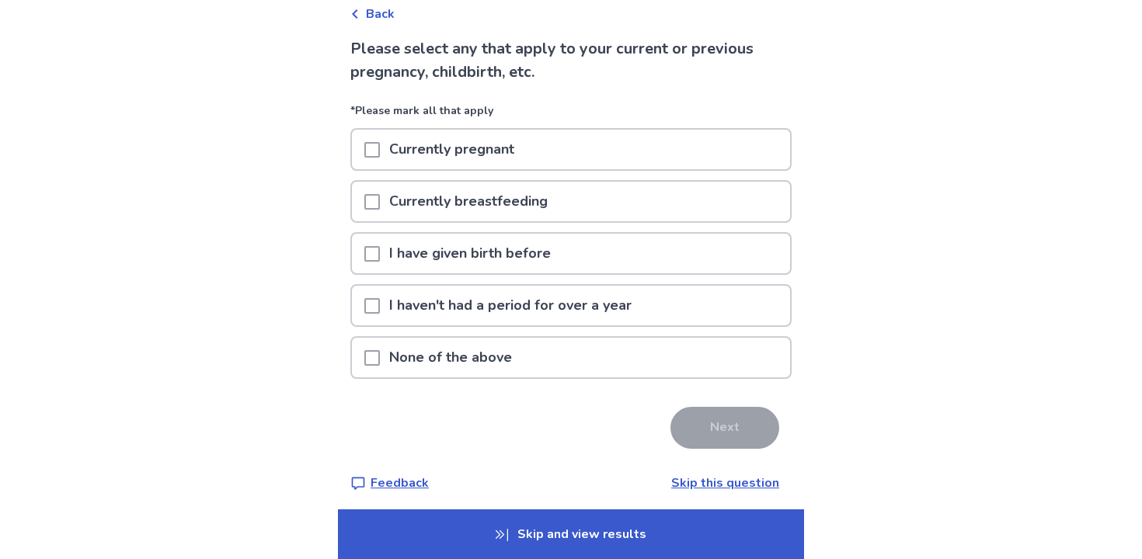
scroll to position [80, 0]
click at [646, 262] on div "I have given birth before" at bounding box center [571, 255] width 438 height 40
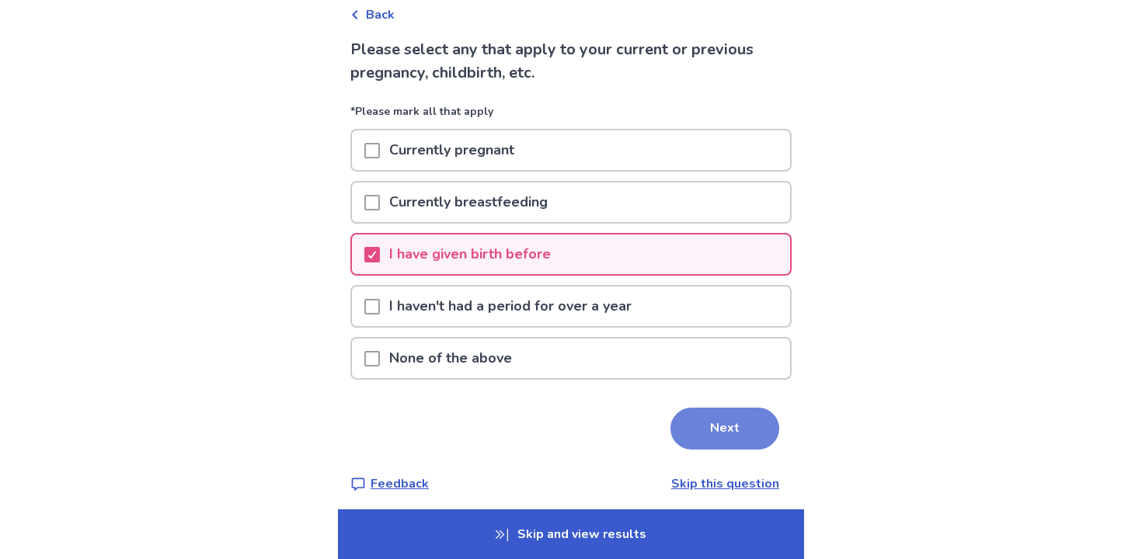
click at [694, 429] on button "Next" at bounding box center [725, 429] width 109 height 42
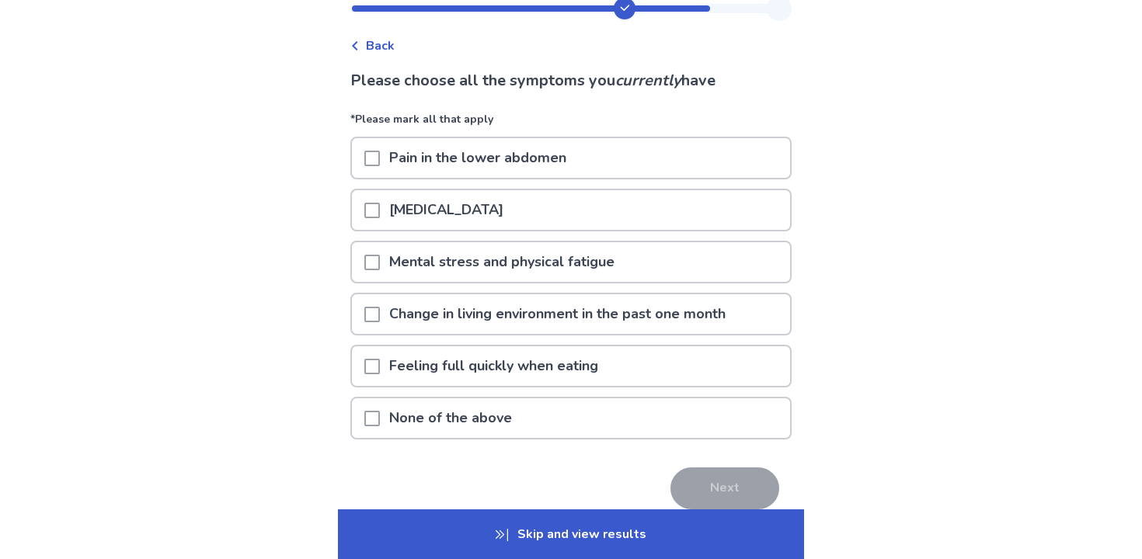
scroll to position [52, 0]
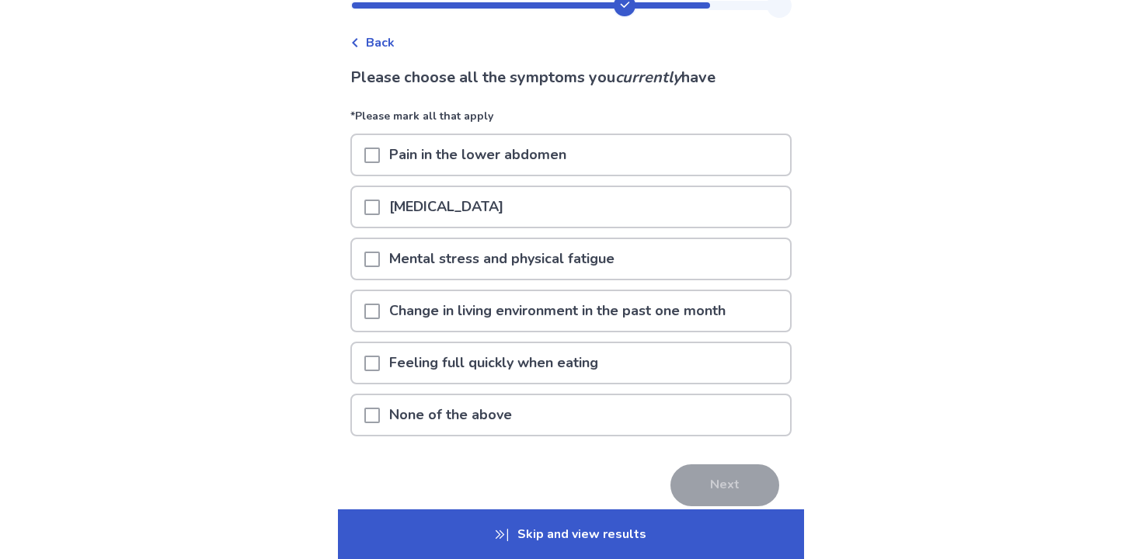
click at [647, 265] on div "Mental stress and physical fatigue" at bounding box center [571, 259] width 438 height 40
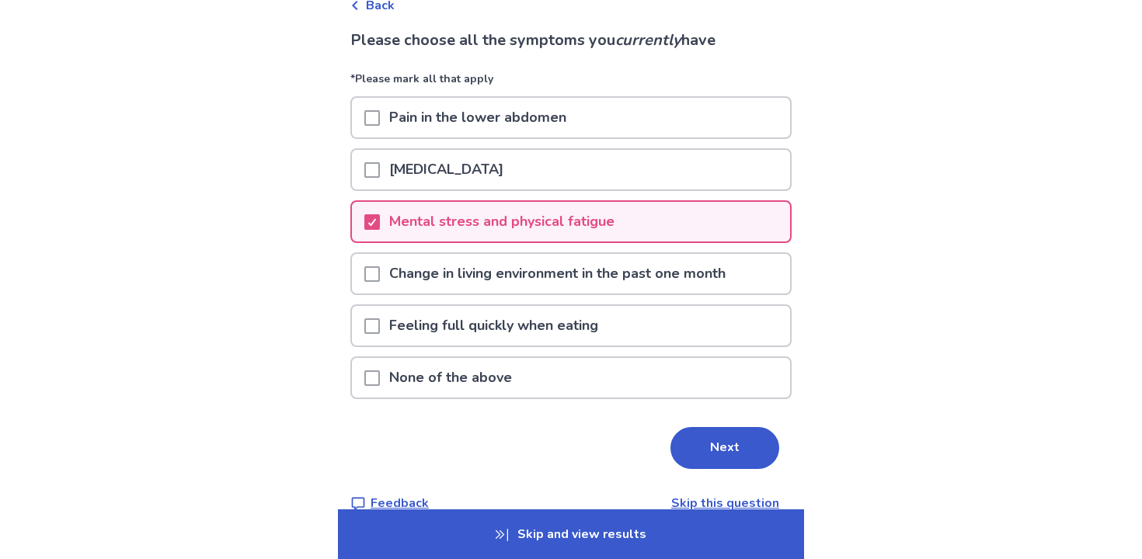
scroll to position [91, 0]
click at [706, 442] on button "Next" at bounding box center [725, 447] width 109 height 42
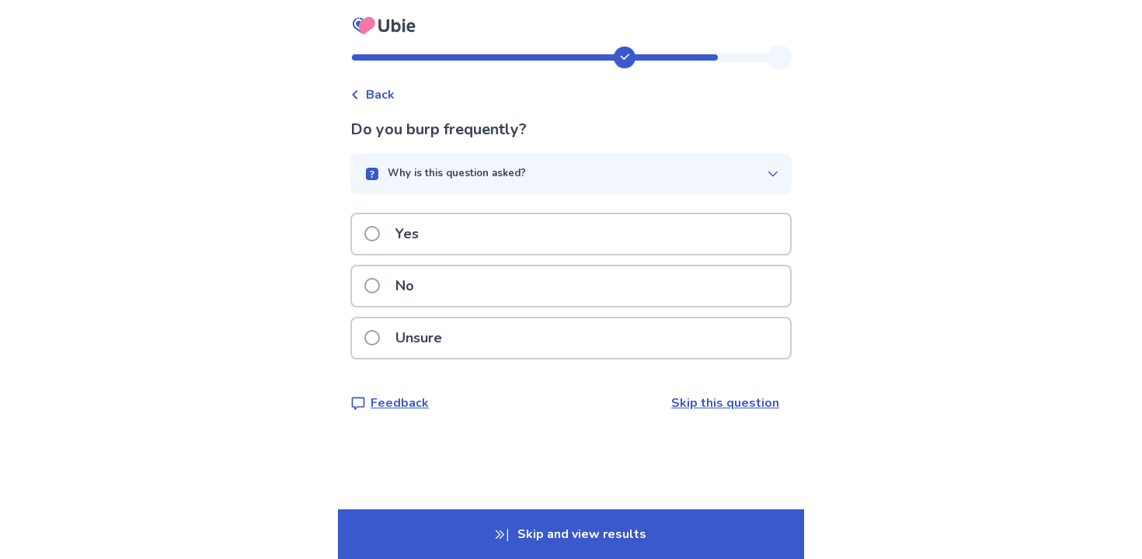
click at [702, 282] on div "No" at bounding box center [571, 287] width 438 height 40
click at [692, 238] on div "Yes" at bounding box center [571, 234] width 438 height 40
click at [688, 235] on div "Yes" at bounding box center [571, 234] width 438 height 40
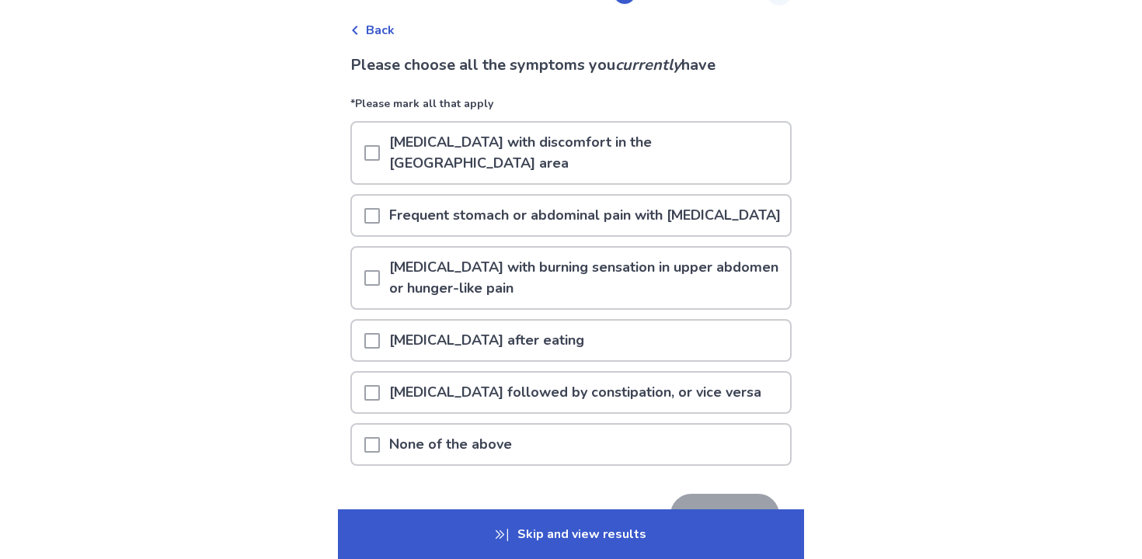
scroll to position [67, 0]
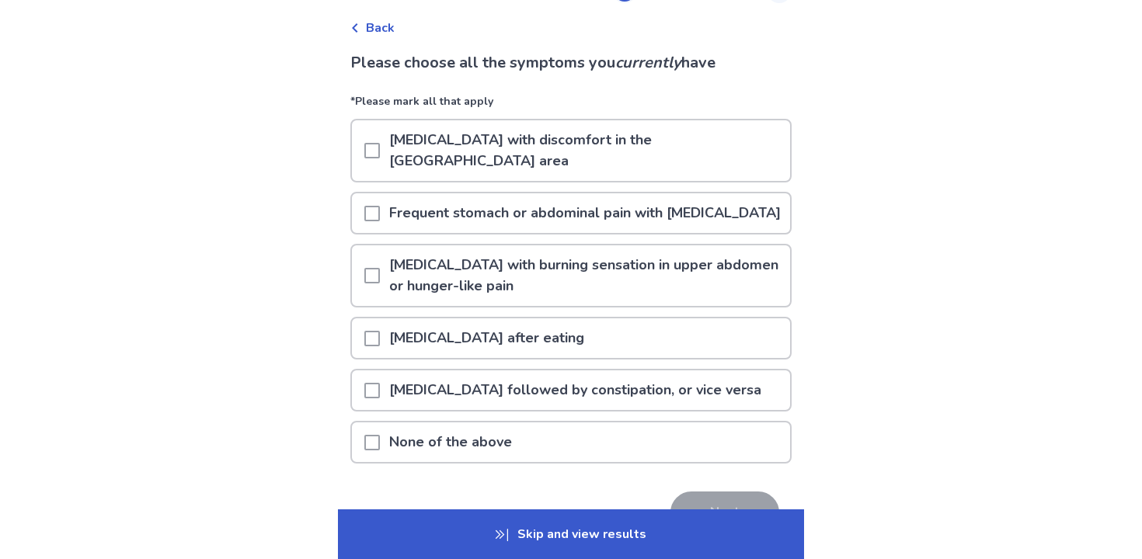
click at [380, 209] on span at bounding box center [372, 214] width 16 height 16
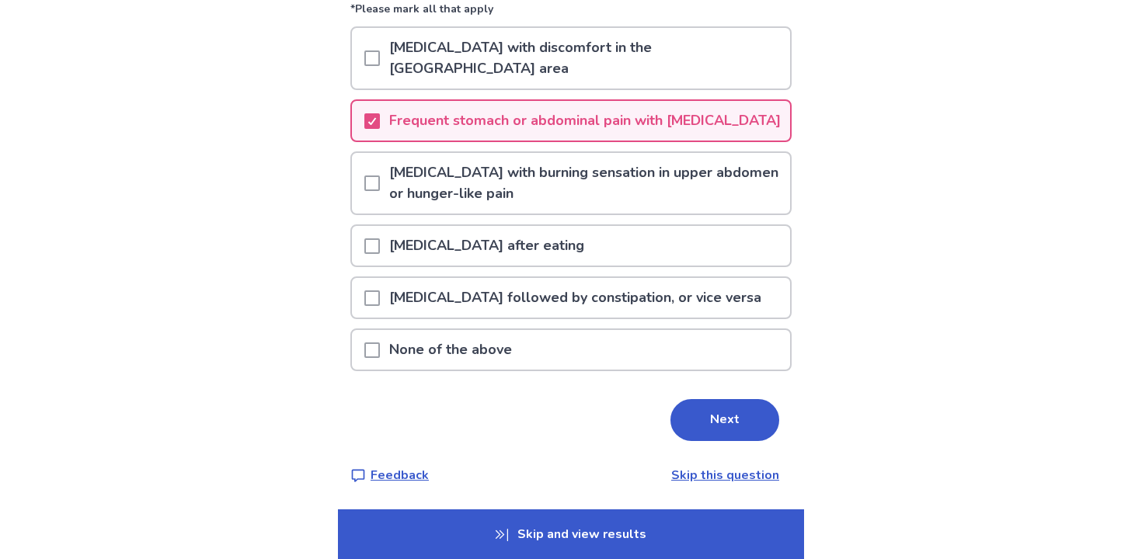
scroll to position [159, 0]
click at [725, 419] on button "Next" at bounding box center [725, 420] width 109 height 42
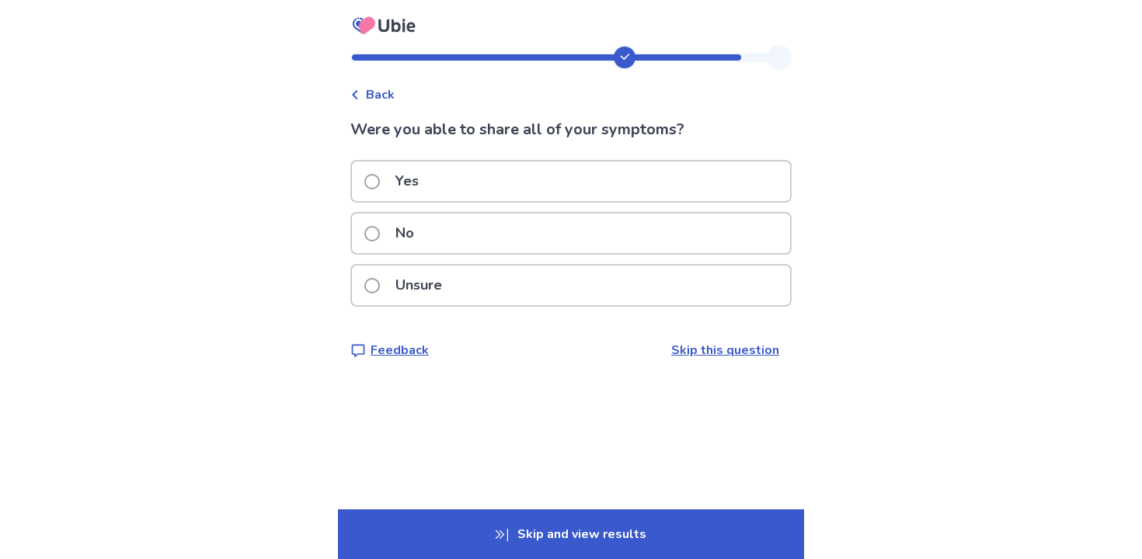
click at [677, 190] on div "Yes" at bounding box center [571, 182] width 438 height 40
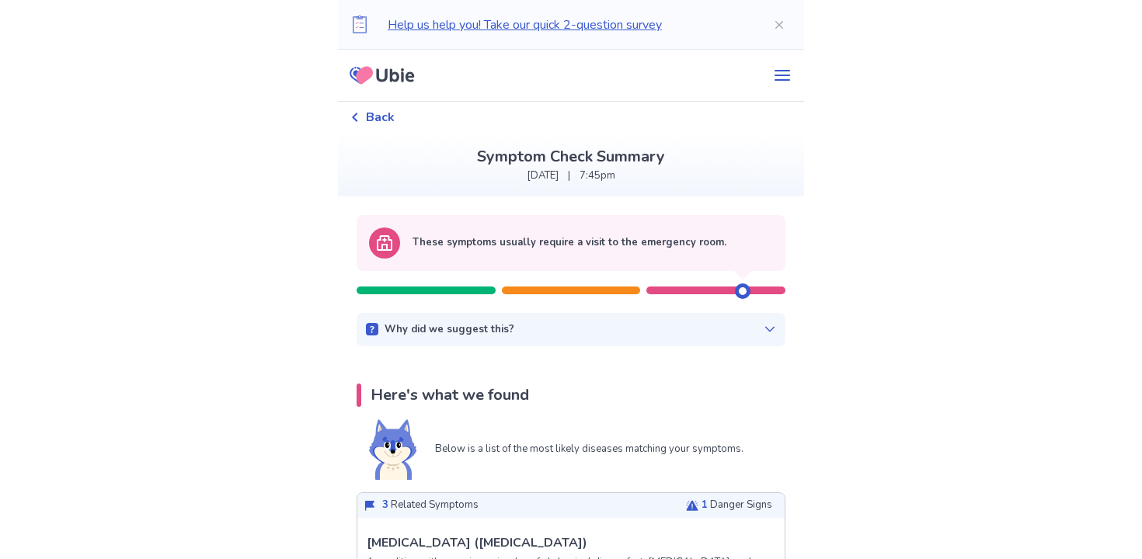
click at [764, 326] on icon at bounding box center [770, 329] width 12 height 12
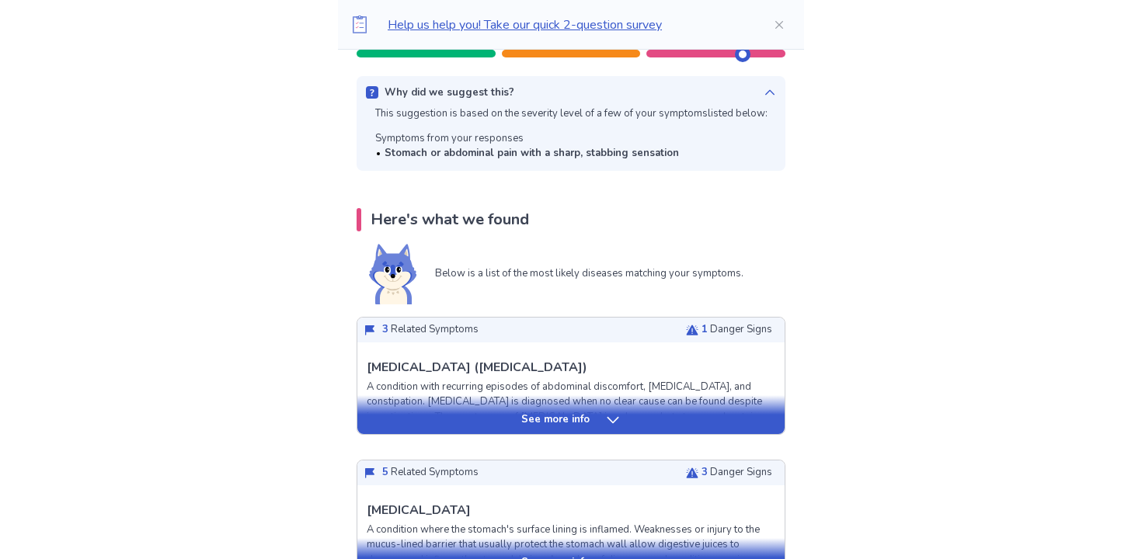
scroll to position [254, 0]
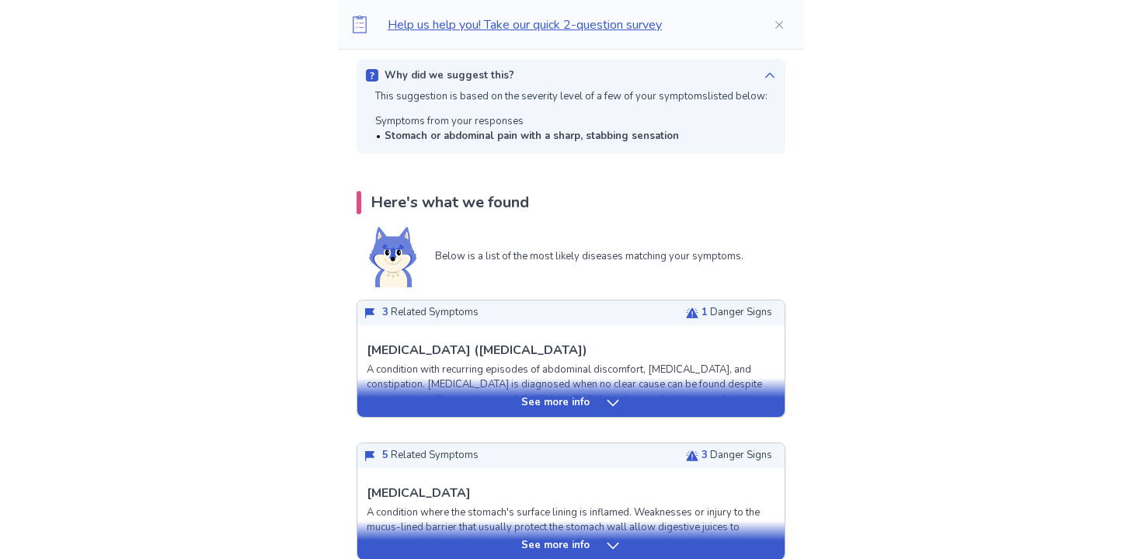
click at [598, 399] on div "See more info" at bounding box center [570, 403] width 427 height 16
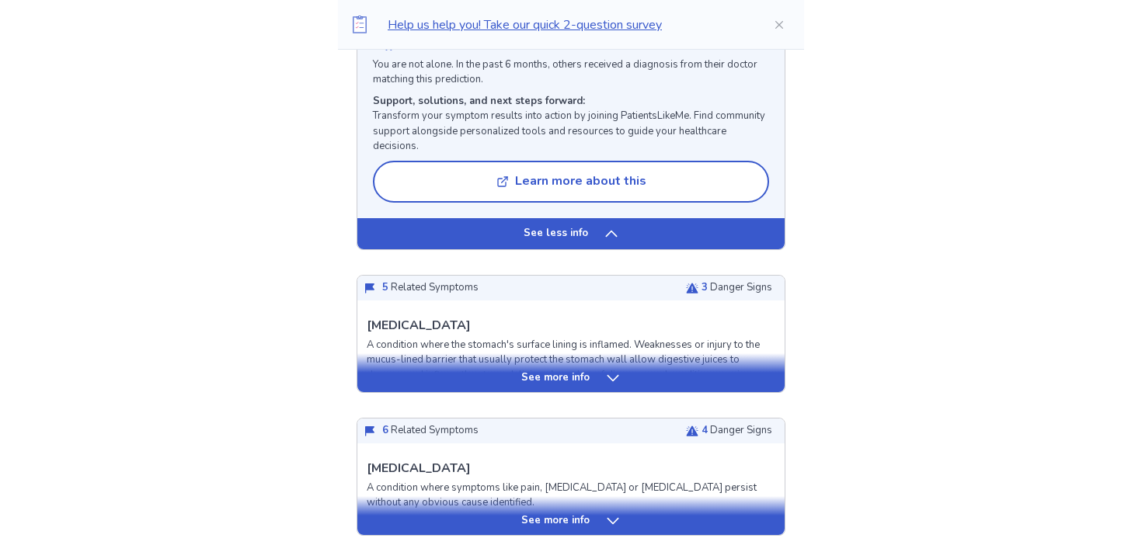
scroll to position [1913, 0]
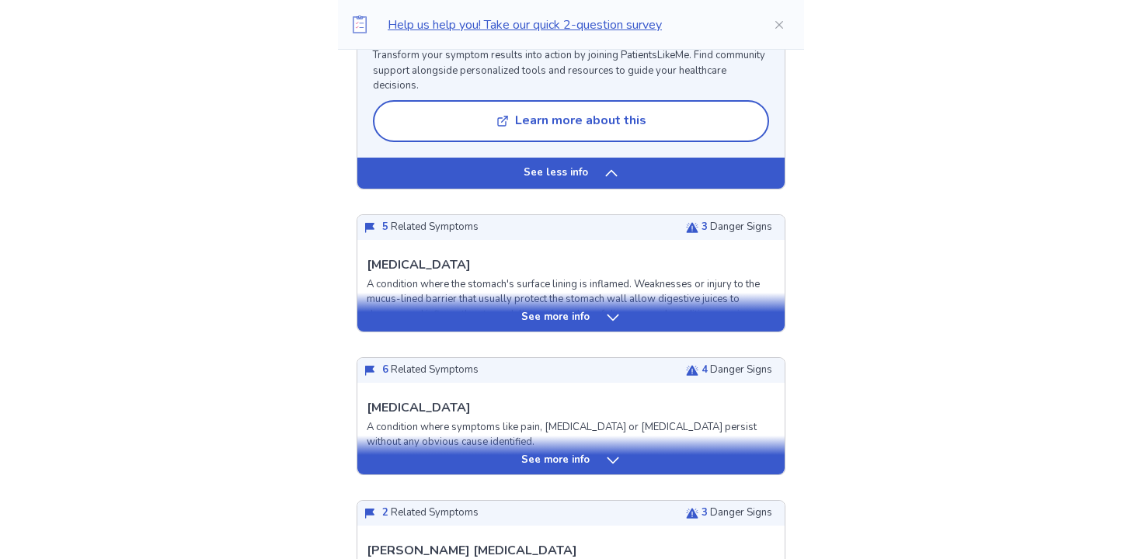
click at [585, 324] on p "See more info" at bounding box center [555, 318] width 68 height 16
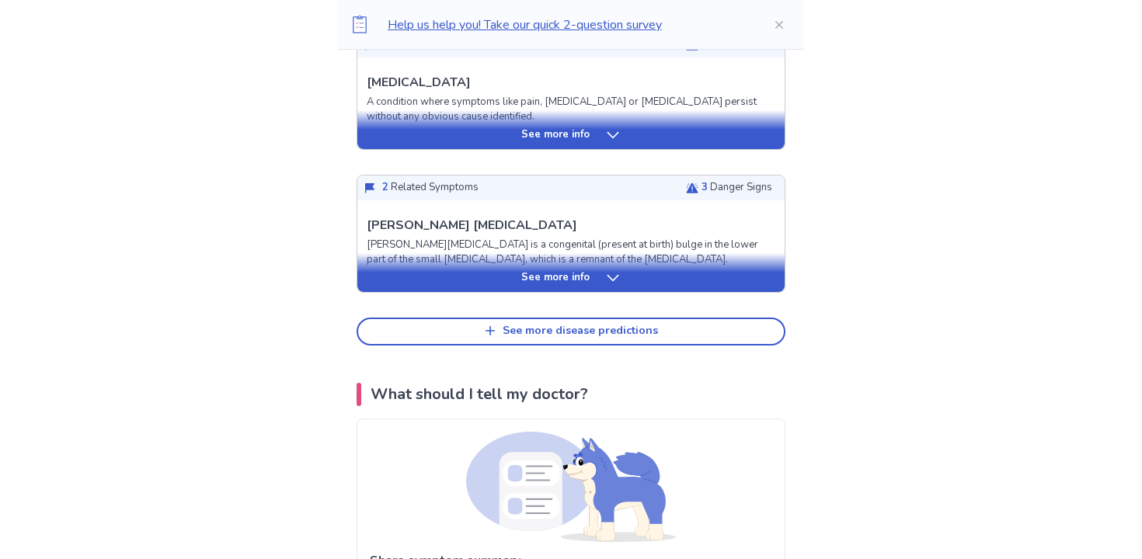
scroll to position [3527, 0]
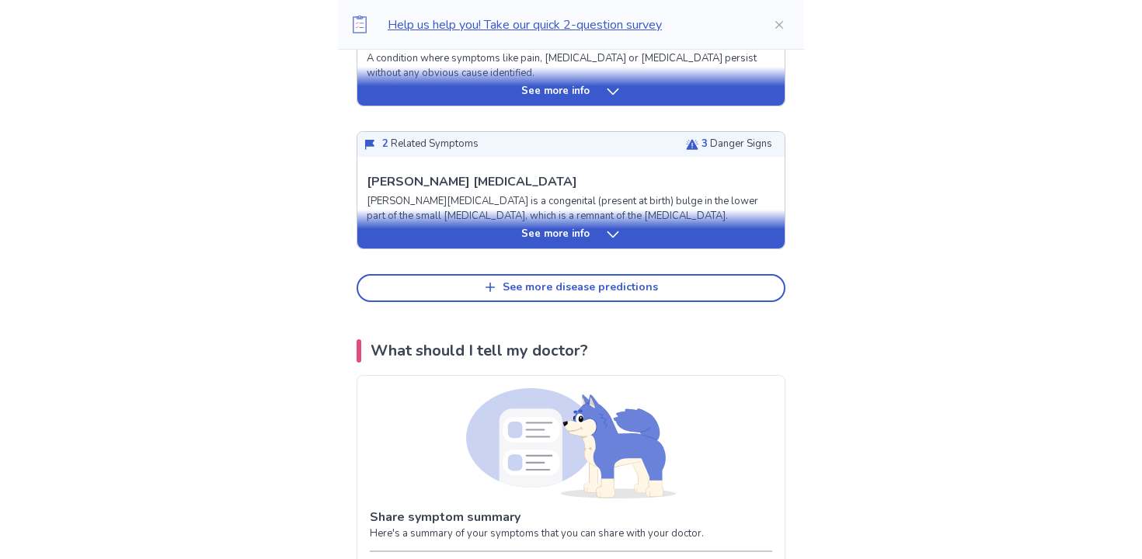
click at [586, 240] on p "See more info" at bounding box center [555, 235] width 68 height 16
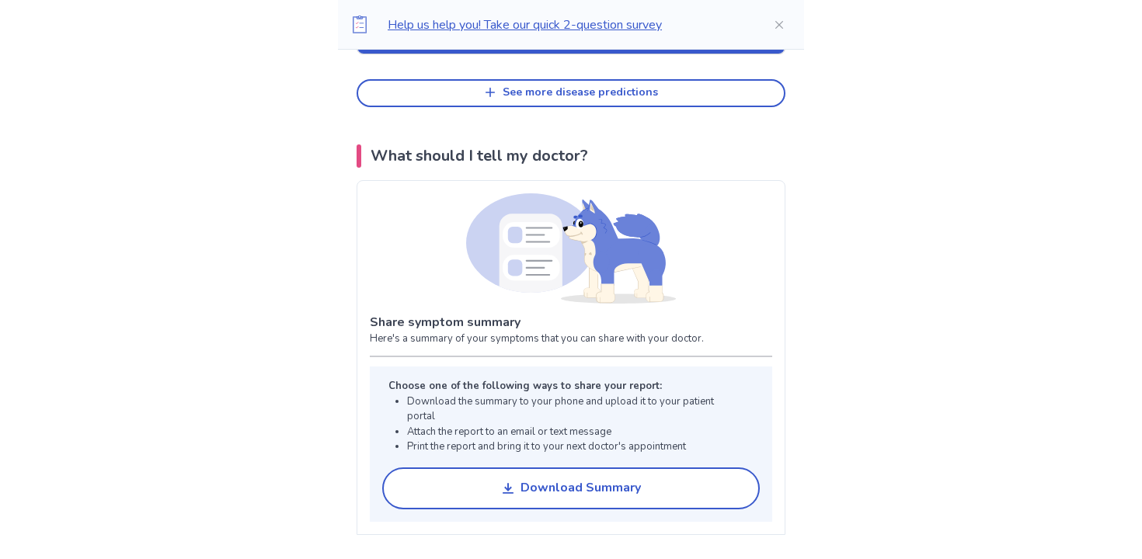
scroll to position [4867, 0]
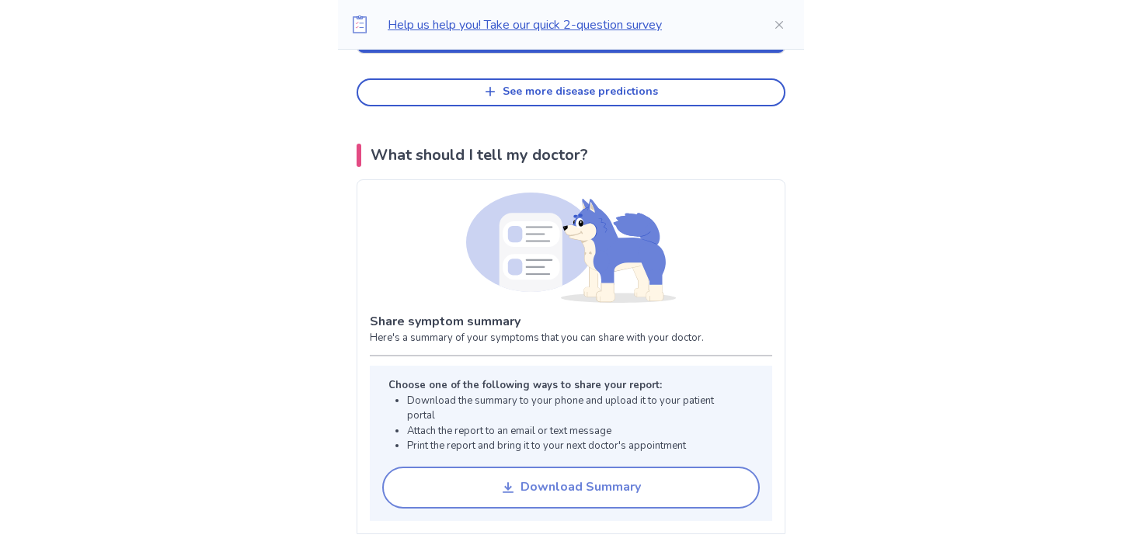
click at [572, 490] on div "Download Summary" at bounding box center [581, 487] width 120 height 15
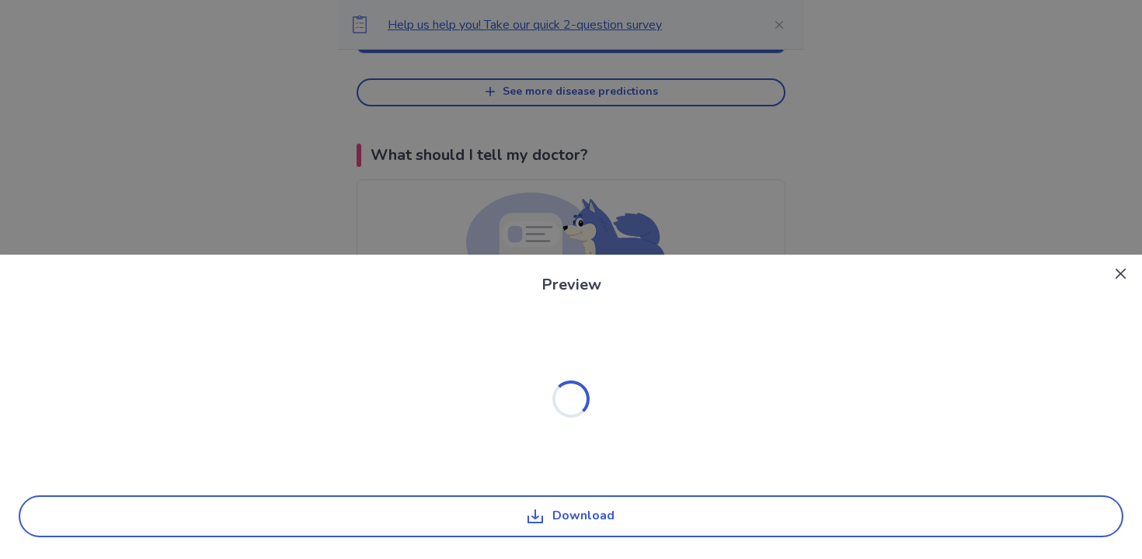
scroll to position [0, 0]
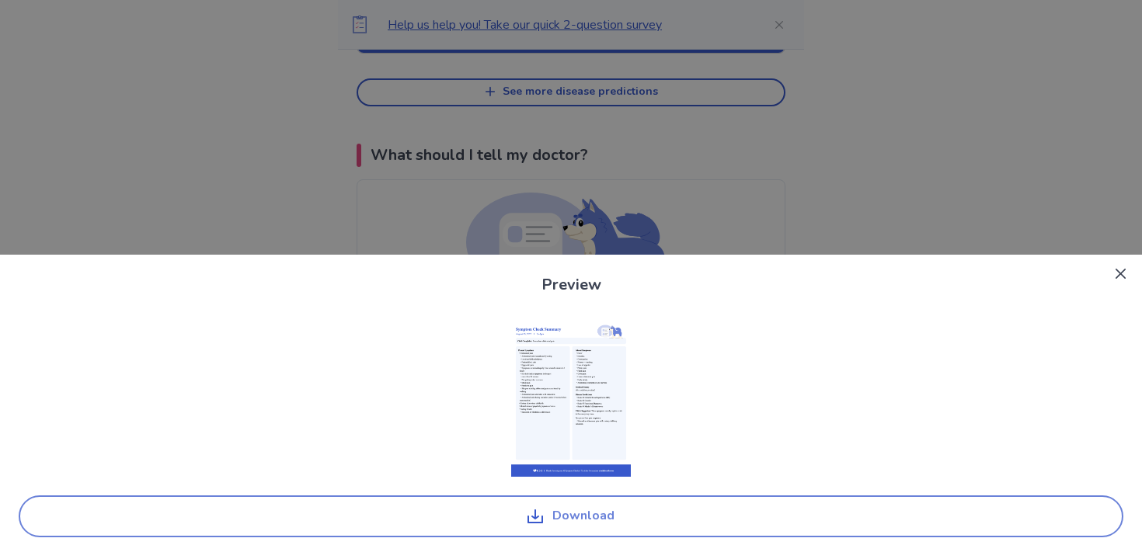
click at [531, 514] on icon "button" at bounding box center [536, 517] width 16 height 14
